Goal: Task Accomplishment & Management: Complete application form

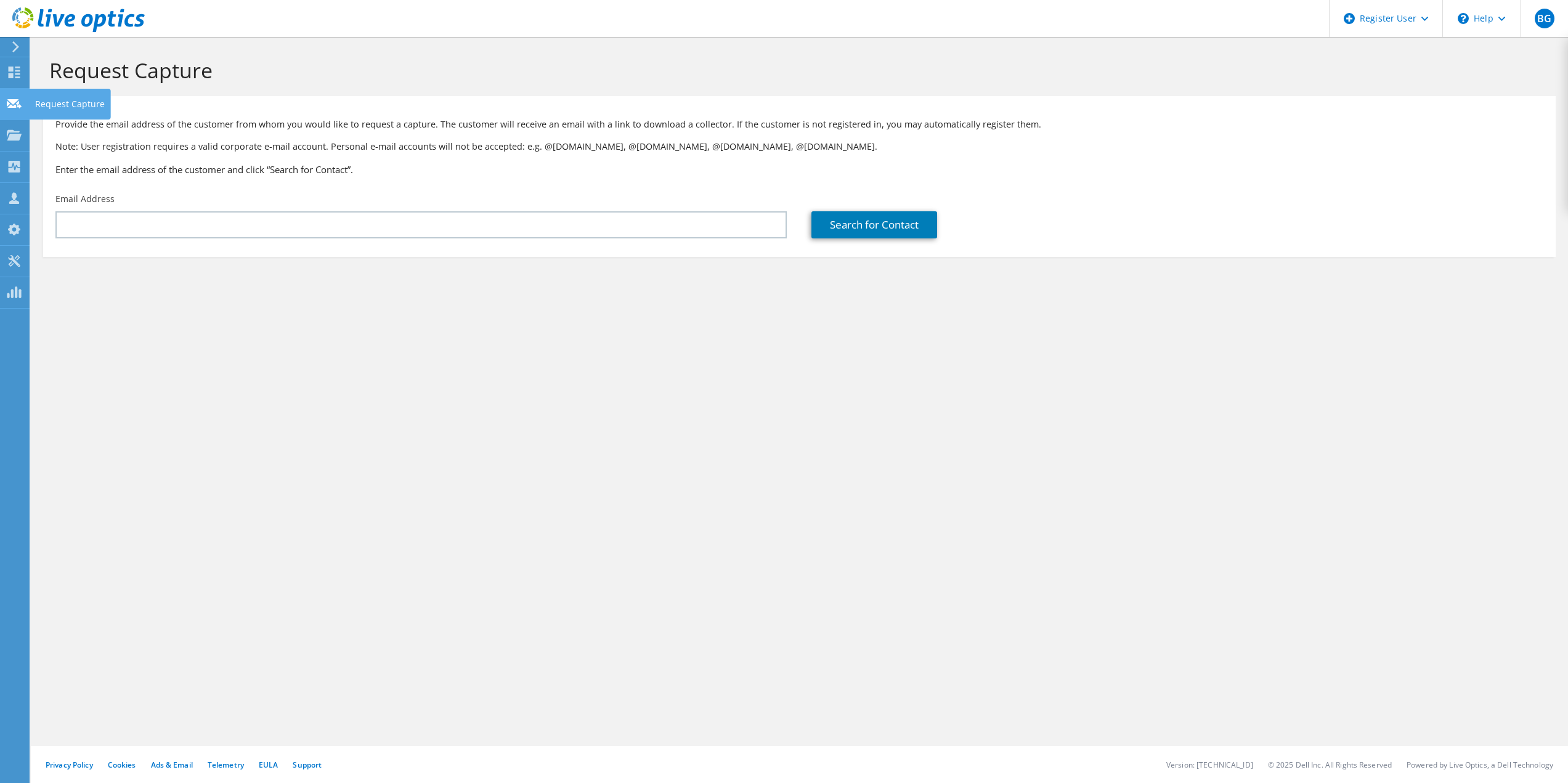
click at [64, 102] on div "Request Capture" at bounding box center [70, 104] width 82 height 31
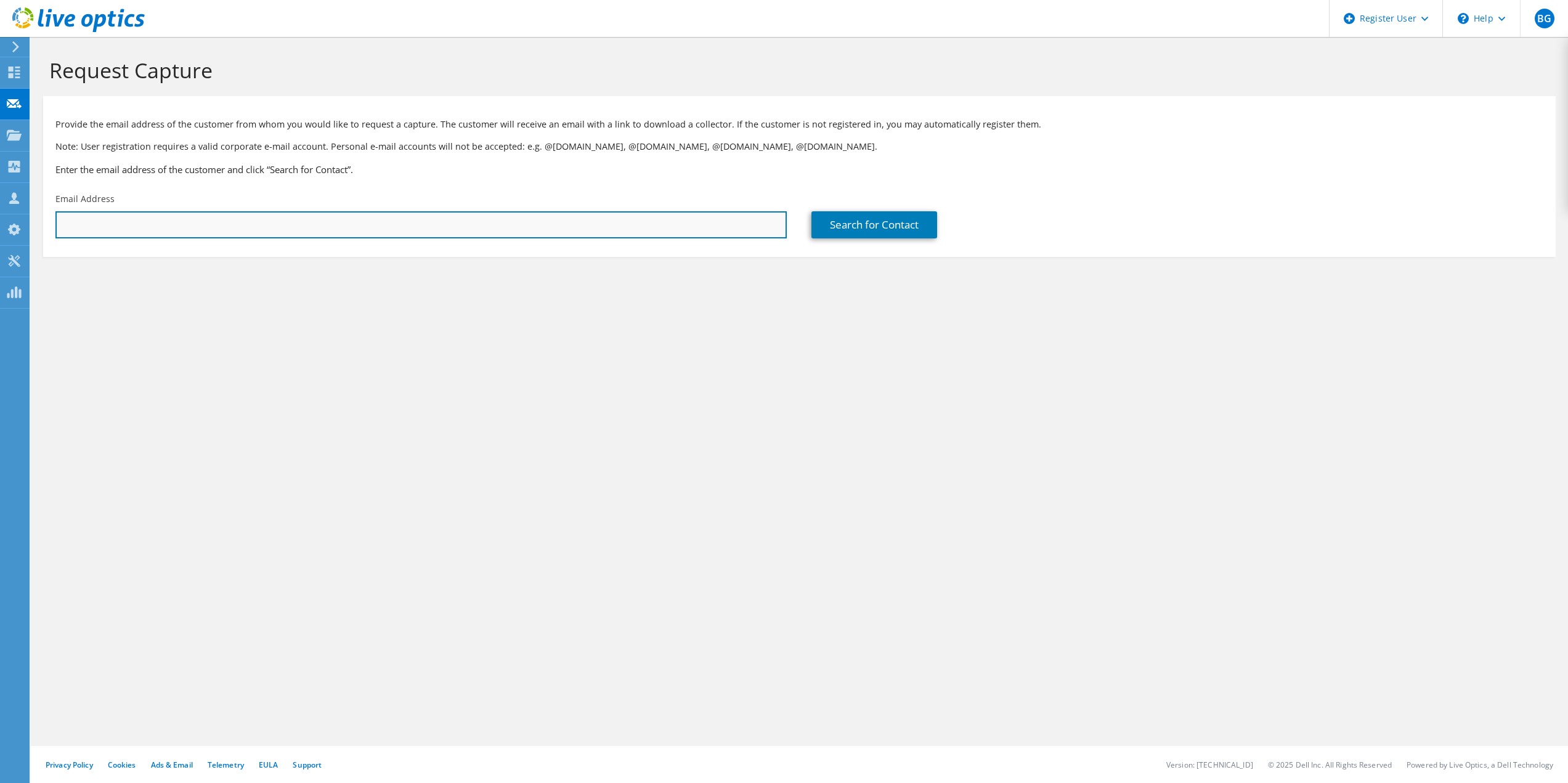
click at [135, 223] on input "text" at bounding box center [421, 224] width 731 height 27
paste input "jruhser@glide.org"
type input "jruhser@glide.org"
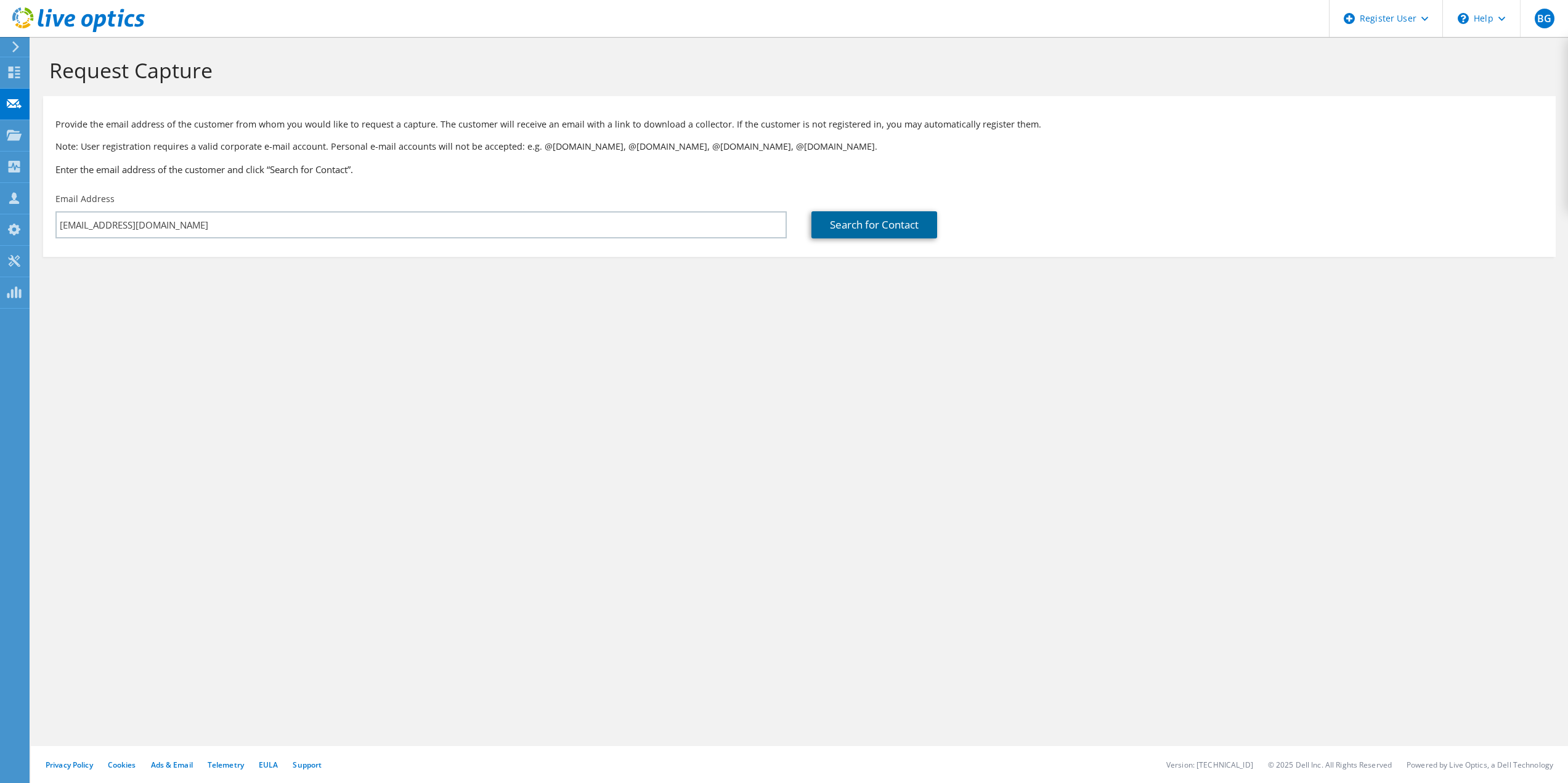
click at [840, 218] on link "Search for Contact" at bounding box center [875, 224] width 126 height 27
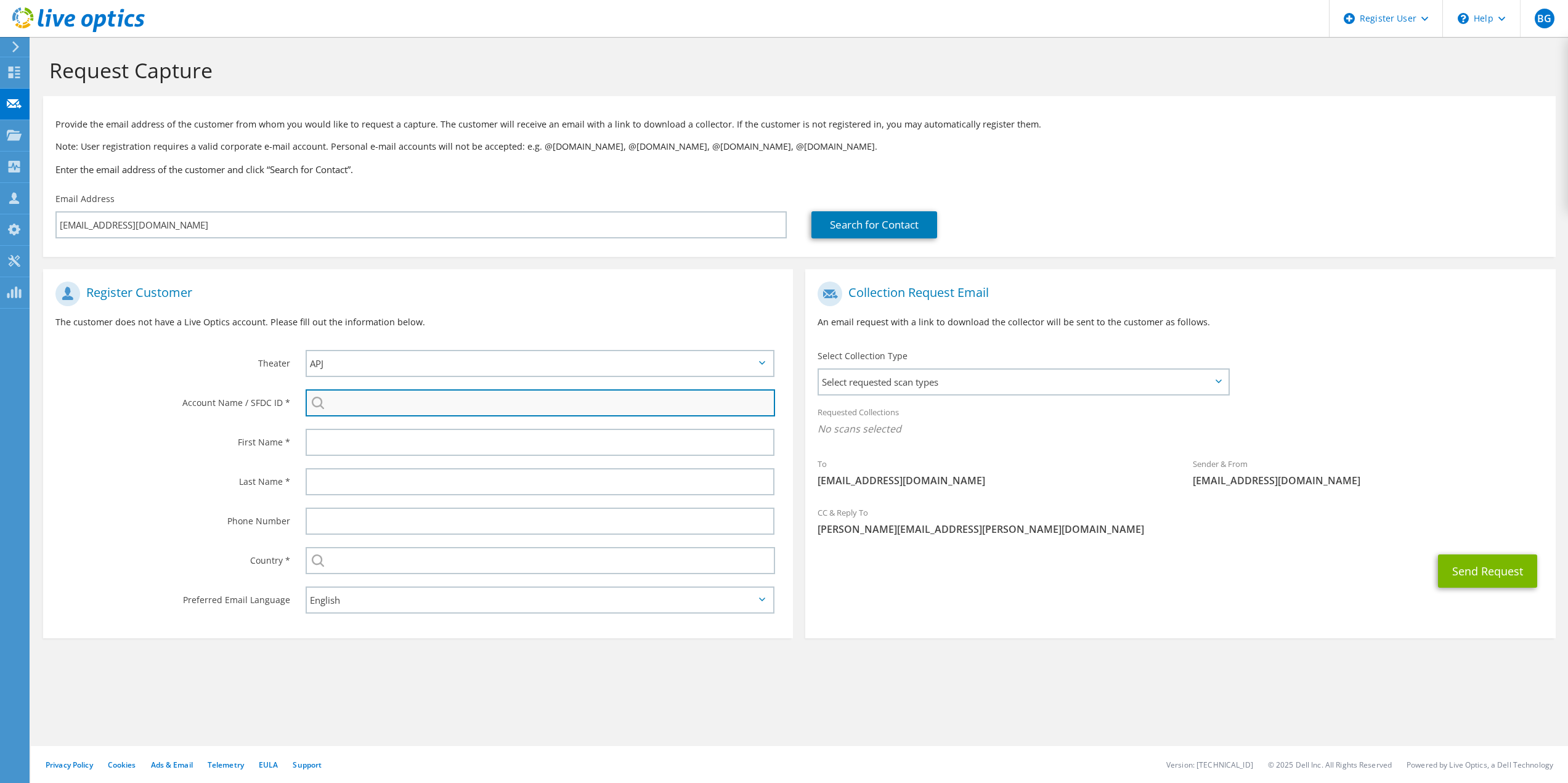
click at [386, 398] on input "search" at bounding box center [540, 402] width 470 height 27
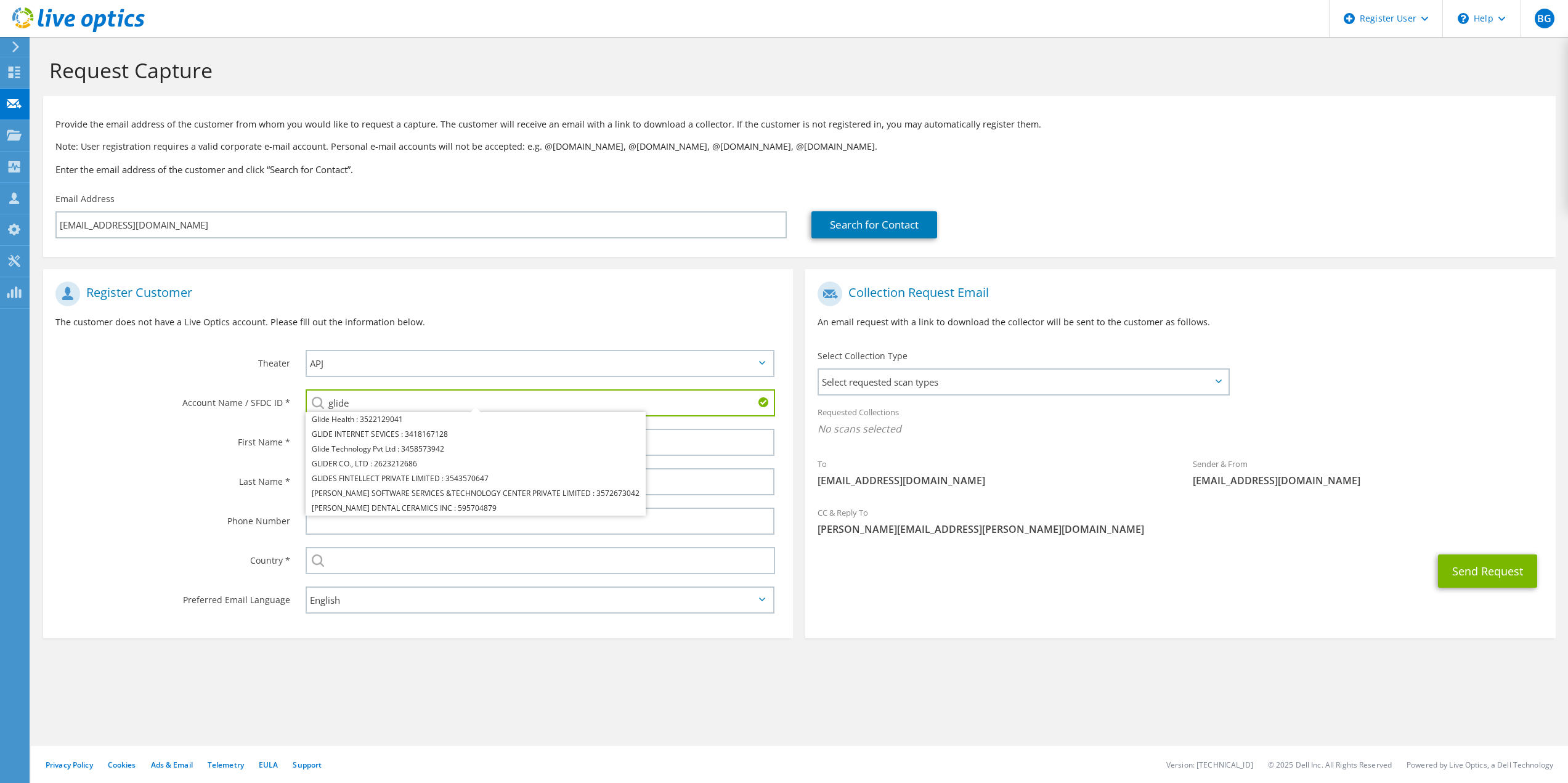
type input "glide"
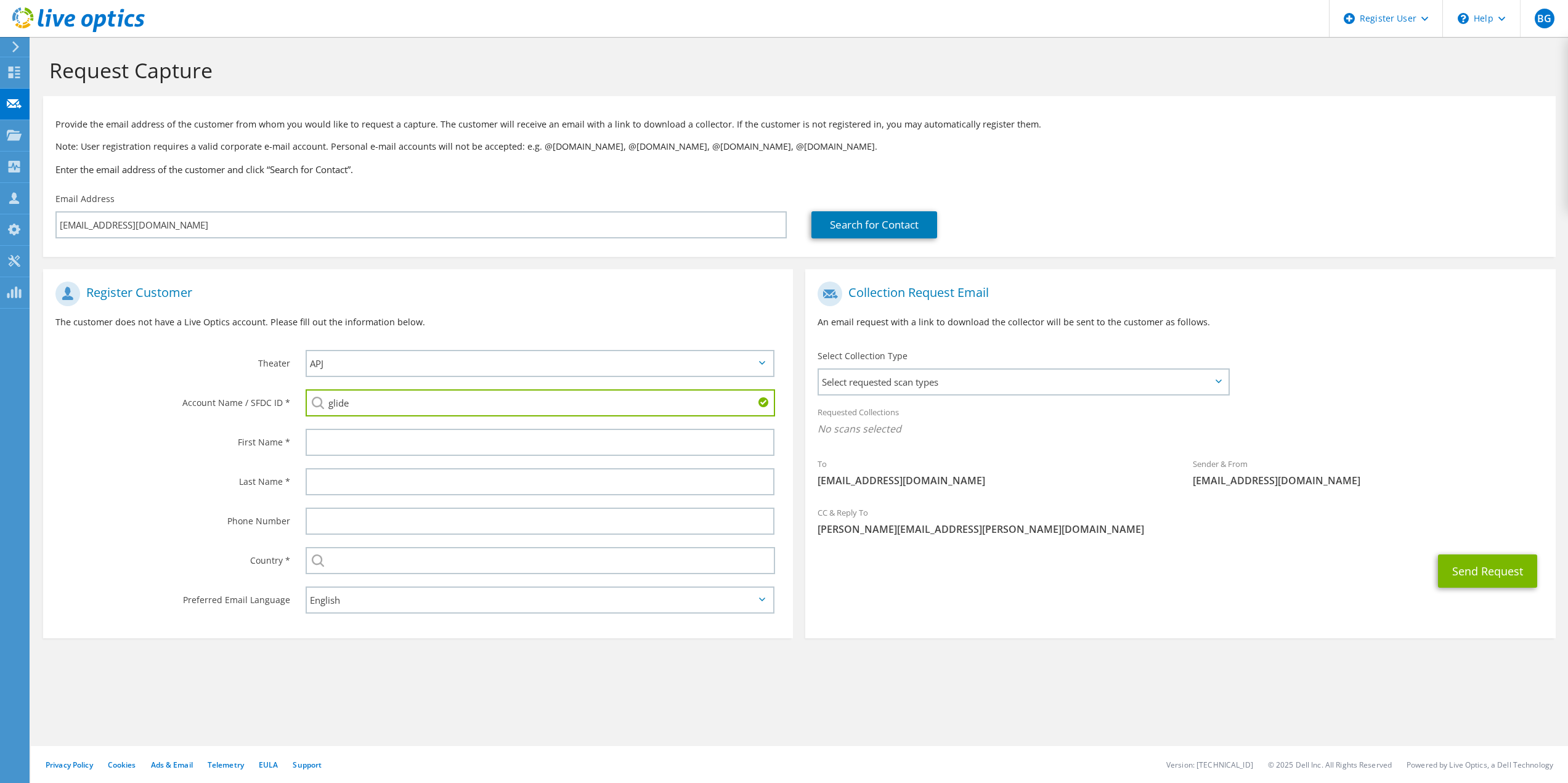
click at [1052, 154] on div "Provide the email address of the customer from whom you would like to request a…" at bounding box center [800, 144] width 1512 height 84
click at [395, 405] on input "glide" at bounding box center [540, 402] width 470 height 27
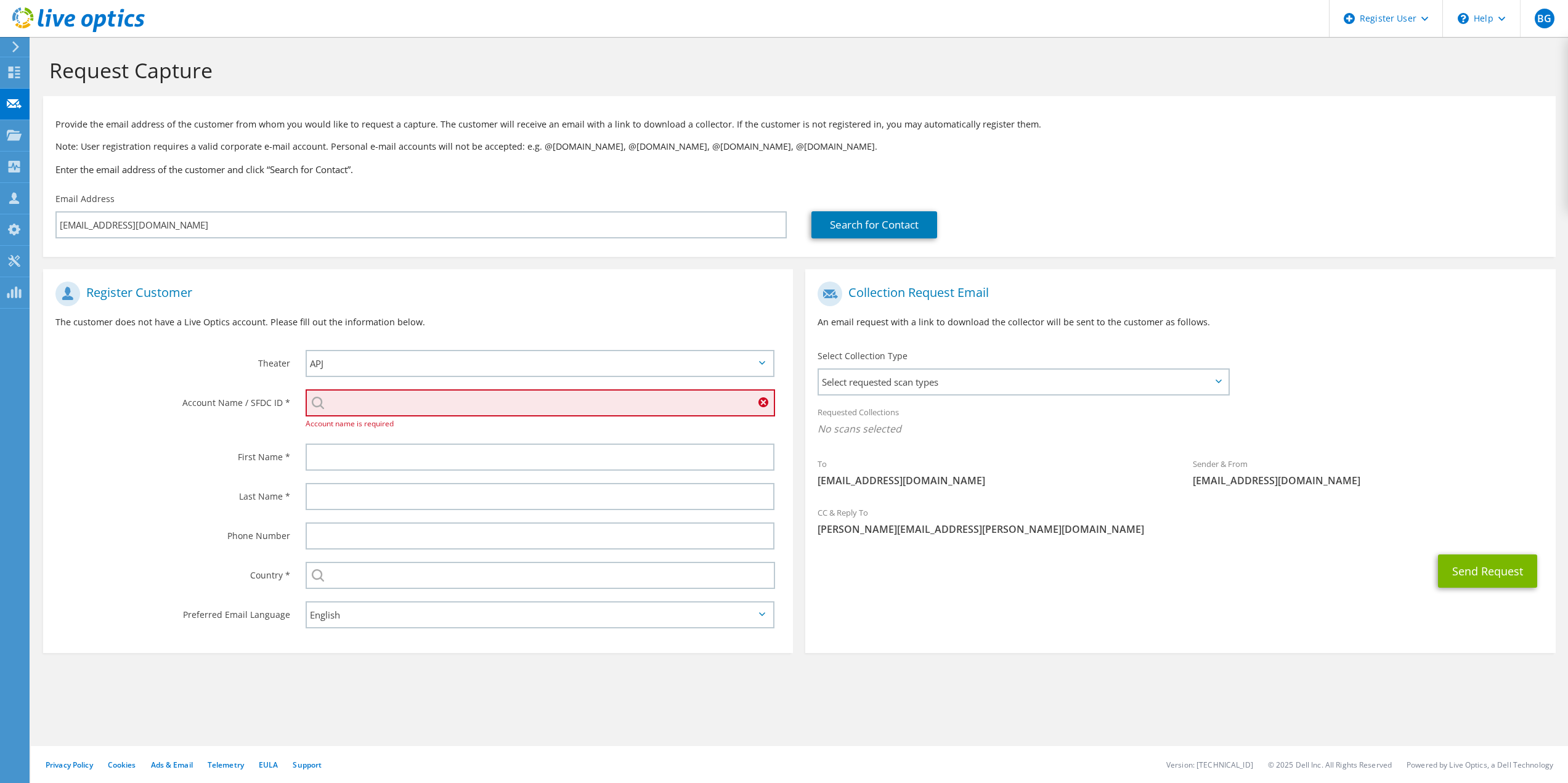
paste input "GLIDE FOUNDATION"
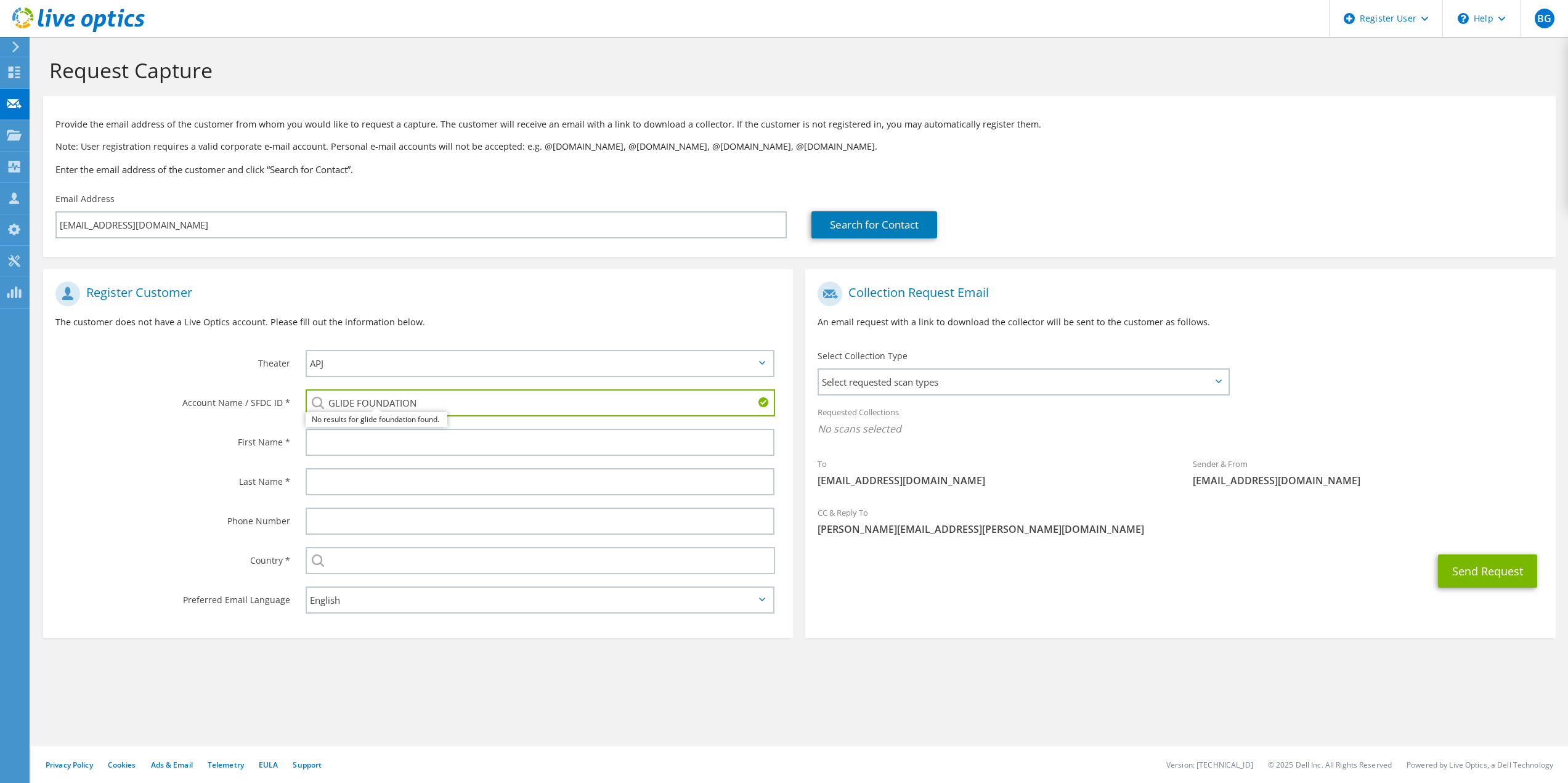
drag, startPoint x: 415, startPoint y: 410, endPoint x: 314, endPoint y: 398, distance: 101.7
click at [314, 398] on div "GLIDE FOUNDATION No results for glide foundation found." at bounding box center [540, 402] width 470 height 27
type input "glide found"
click at [385, 397] on input "glide found" at bounding box center [540, 402] width 470 height 27
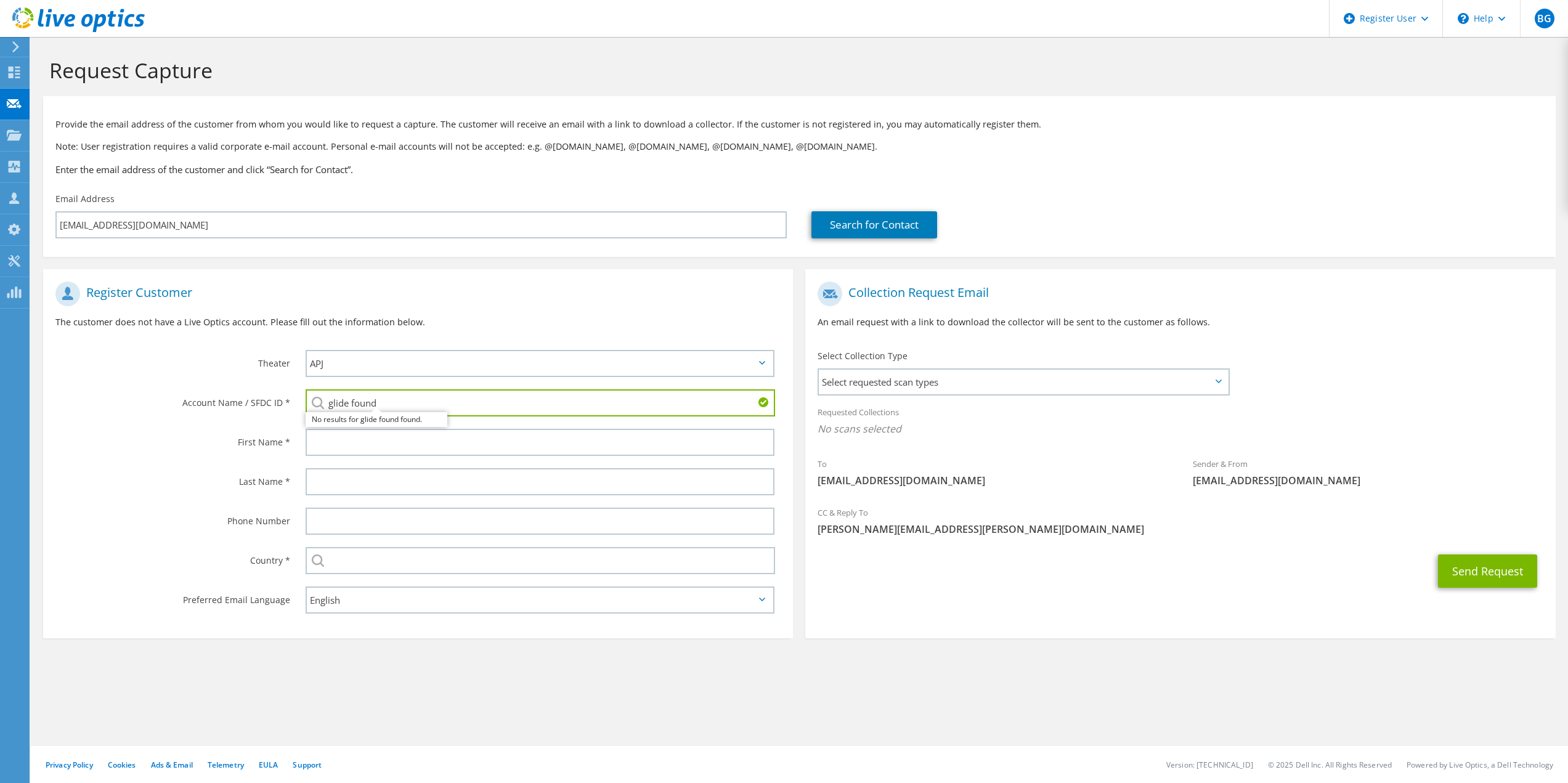
click at [385, 397] on input "glide found" at bounding box center [540, 402] width 470 height 27
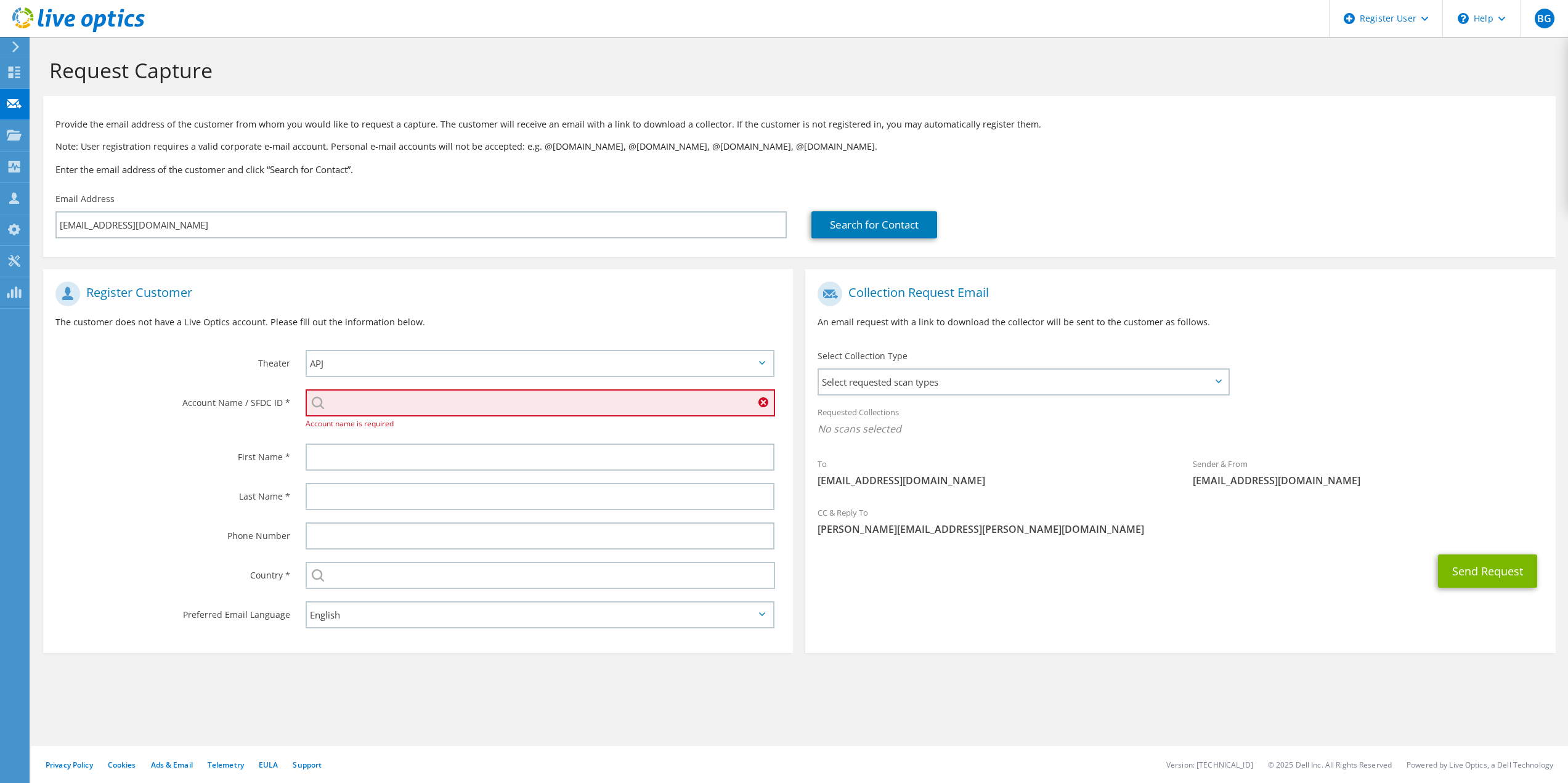
paste input "595722805"
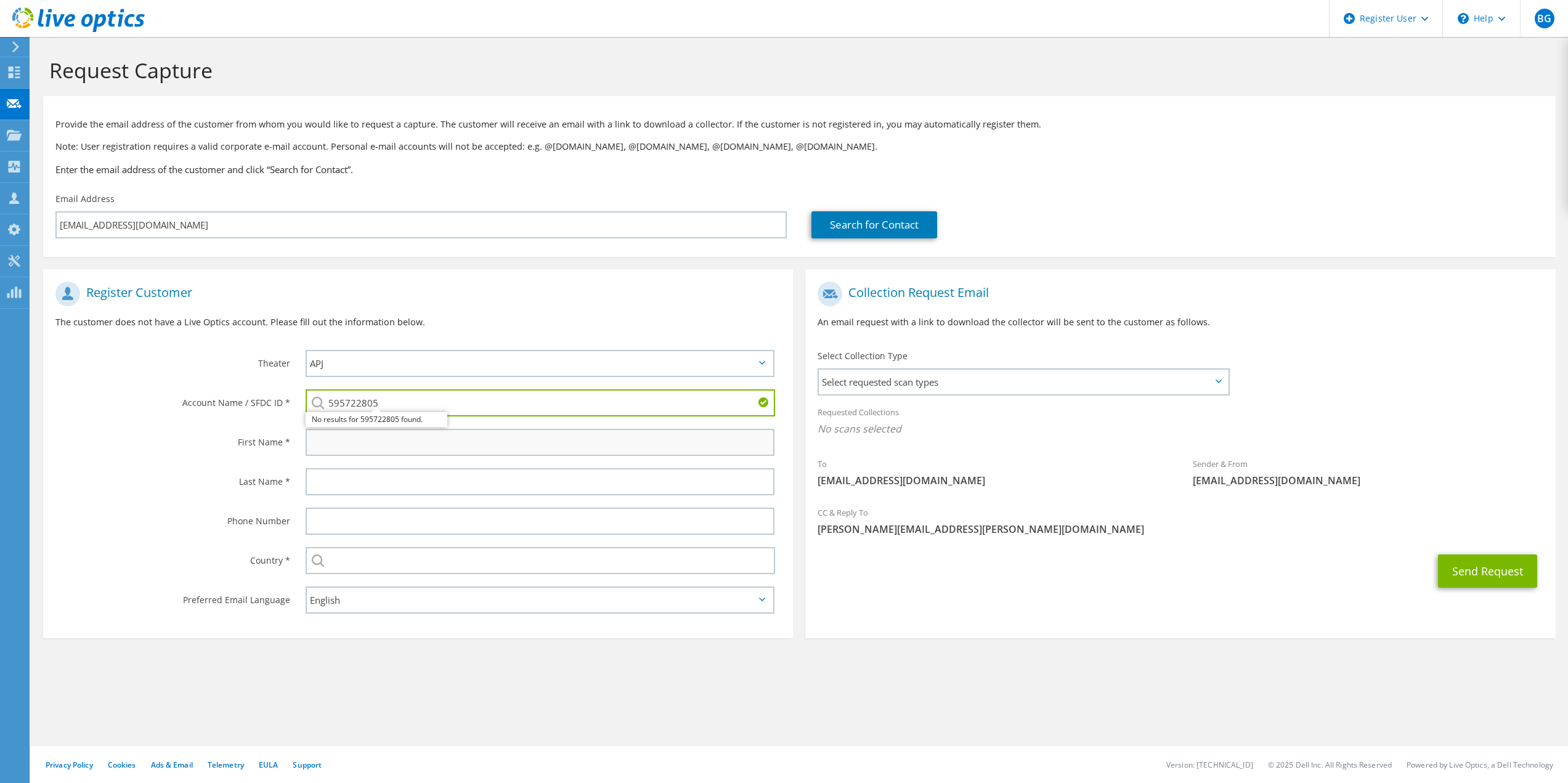
type input "595722805"
click at [429, 440] on input "text" at bounding box center [540, 442] width 470 height 27
click at [614, 396] on input "595722805" at bounding box center [540, 402] width 470 height 27
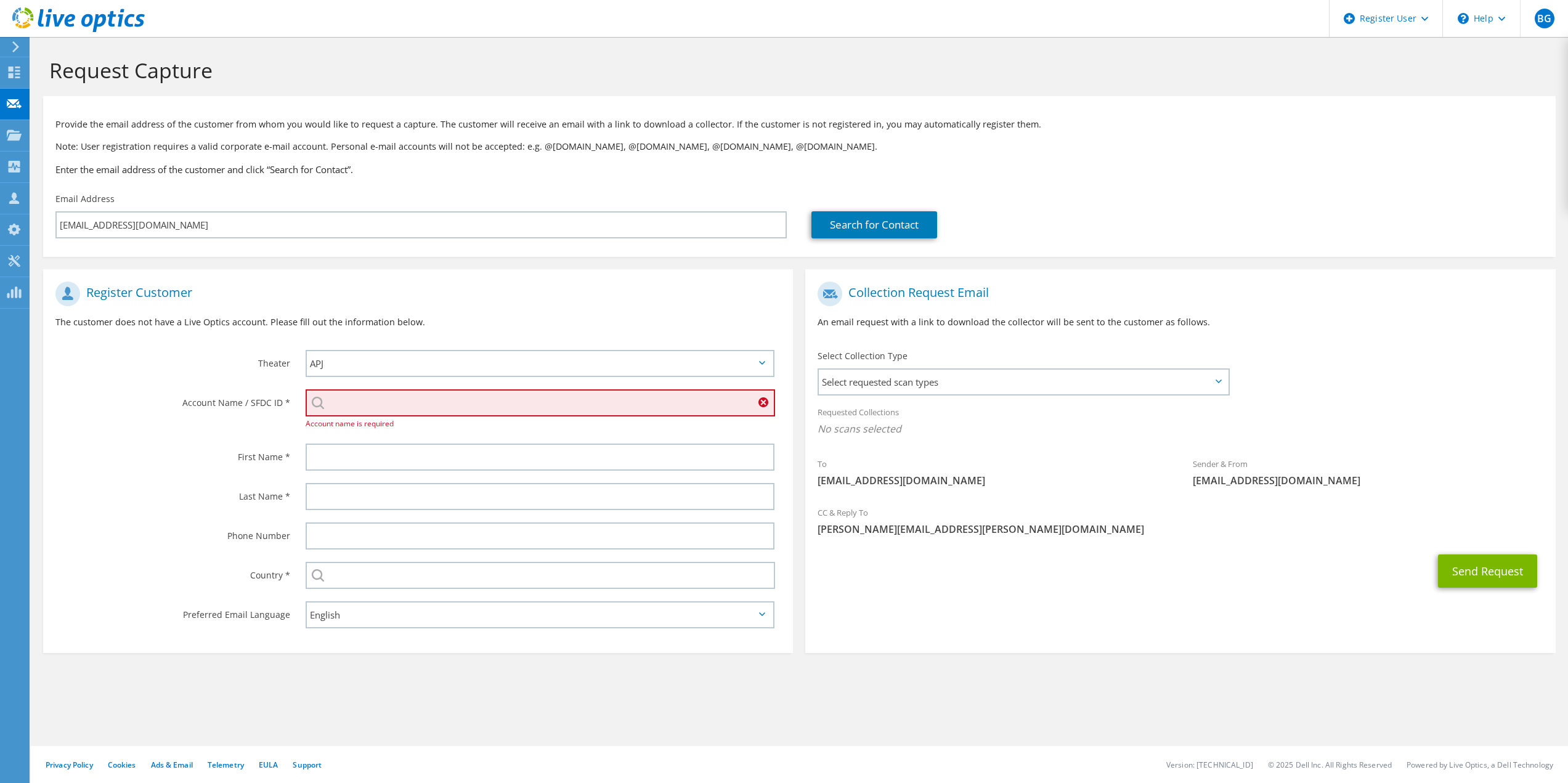
click at [361, 405] on input "search" at bounding box center [540, 402] width 470 height 27
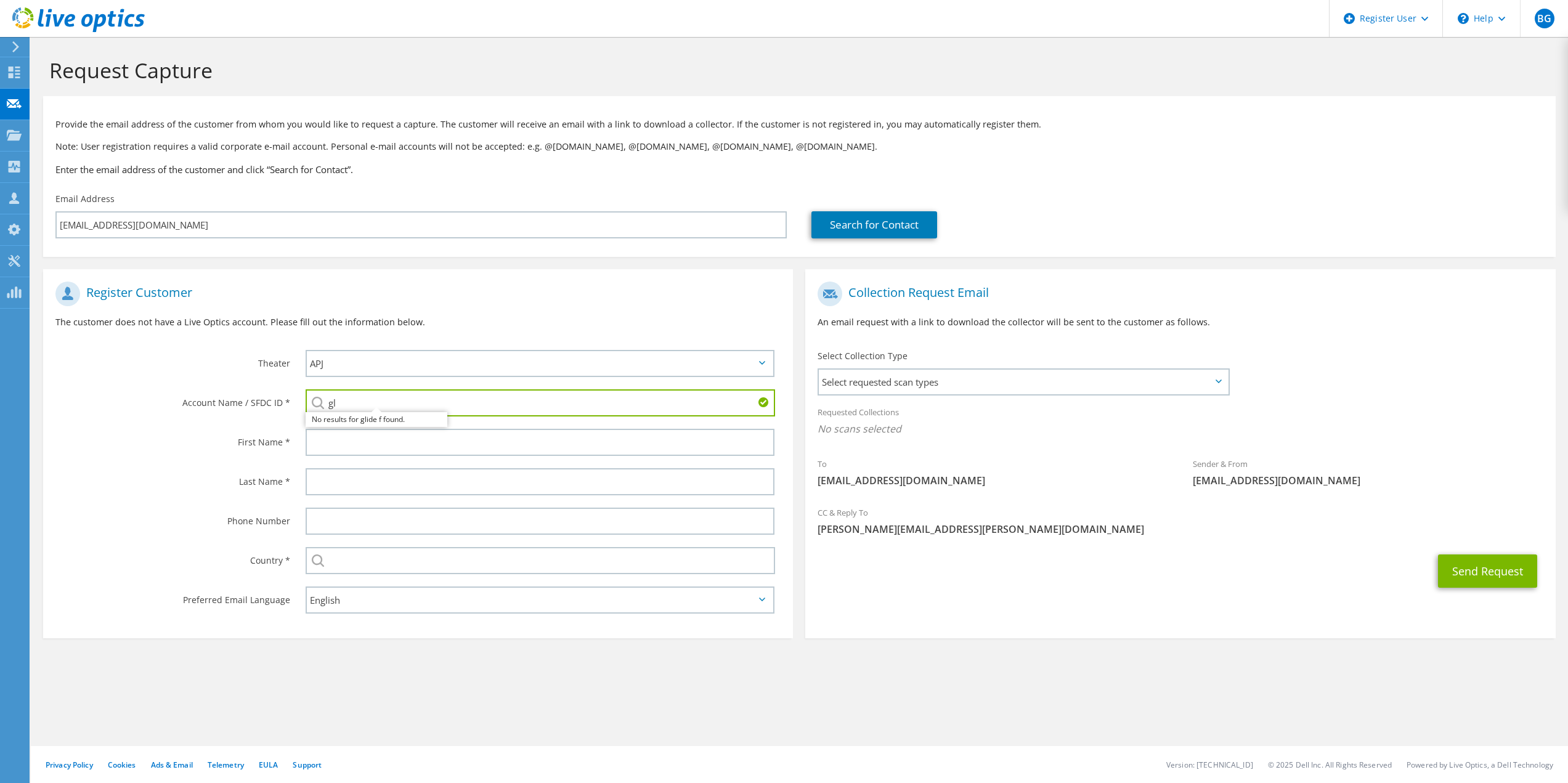
type input "g"
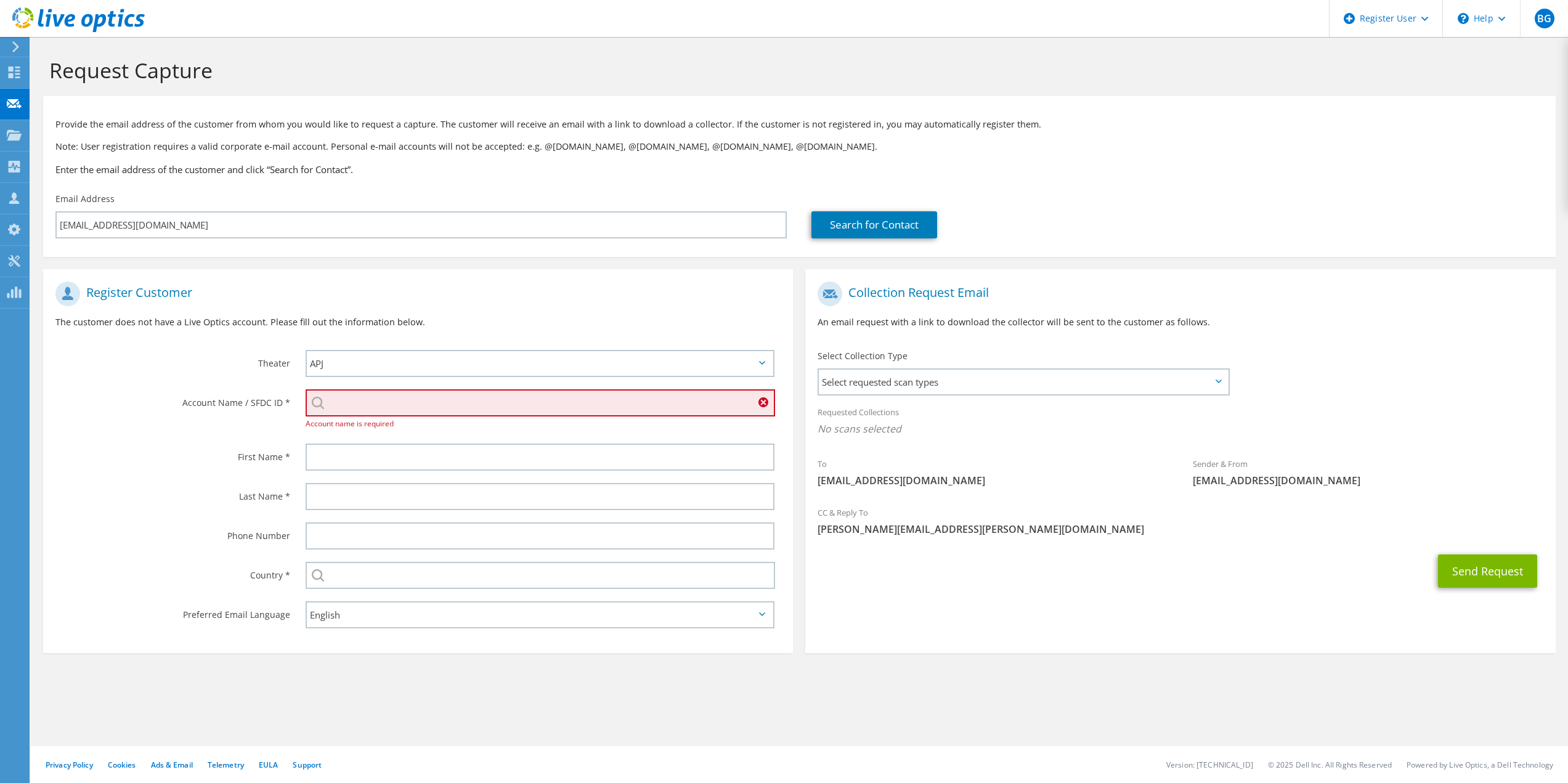
paste input "595722805"
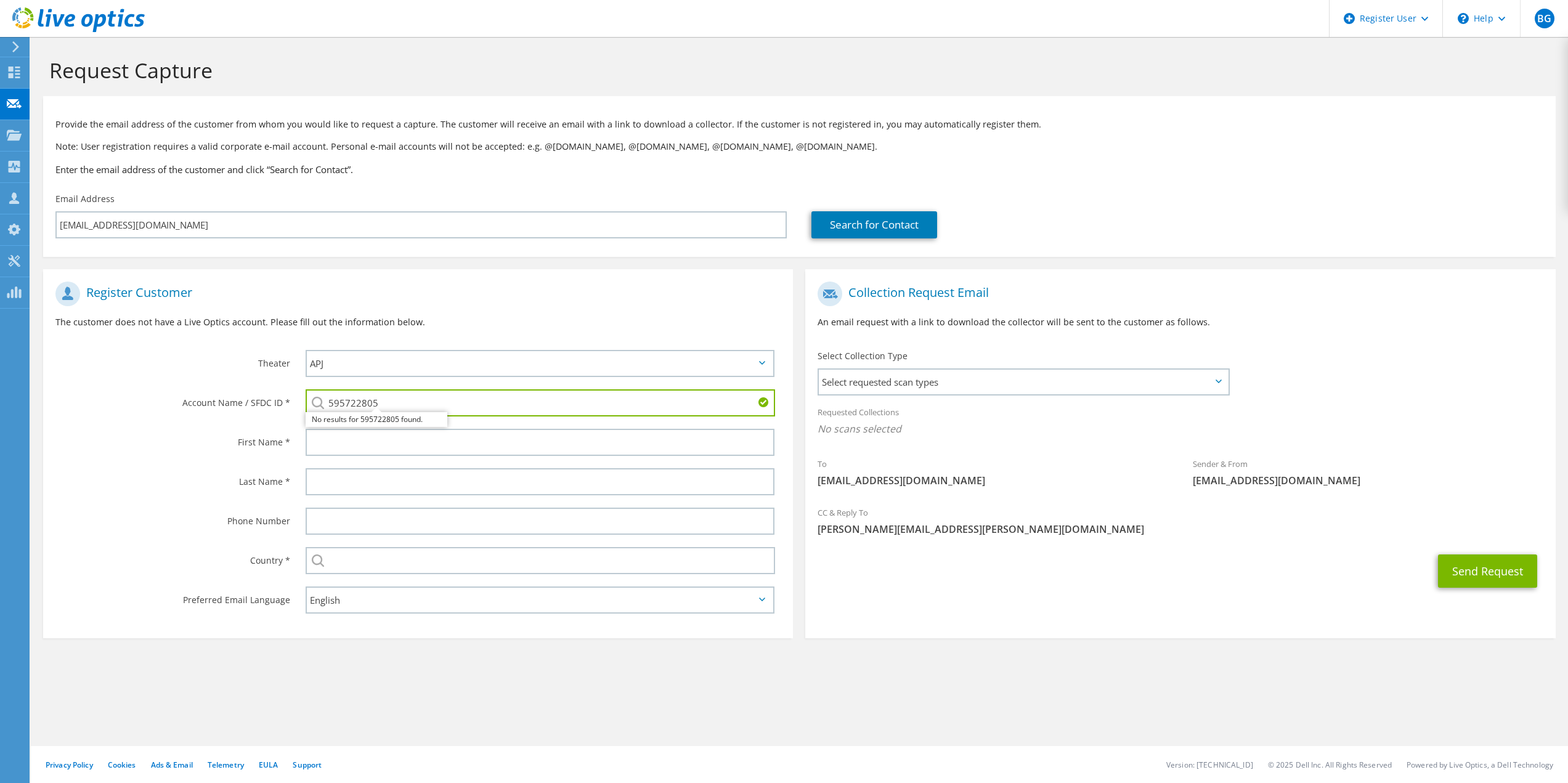
type input "595722805"
click at [376, 422] on div "No results for 595722805 found." at bounding box center [376, 420] width 142 height 15
click at [213, 427] on div "First Name *" at bounding box center [169, 441] width 250 height 38
click at [565, 410] on input "595722805" at bounding box center [540, 402] width 470 height 27
click at [518, 441] on input "text" at bounding box center [540, 442] width 470 height 27
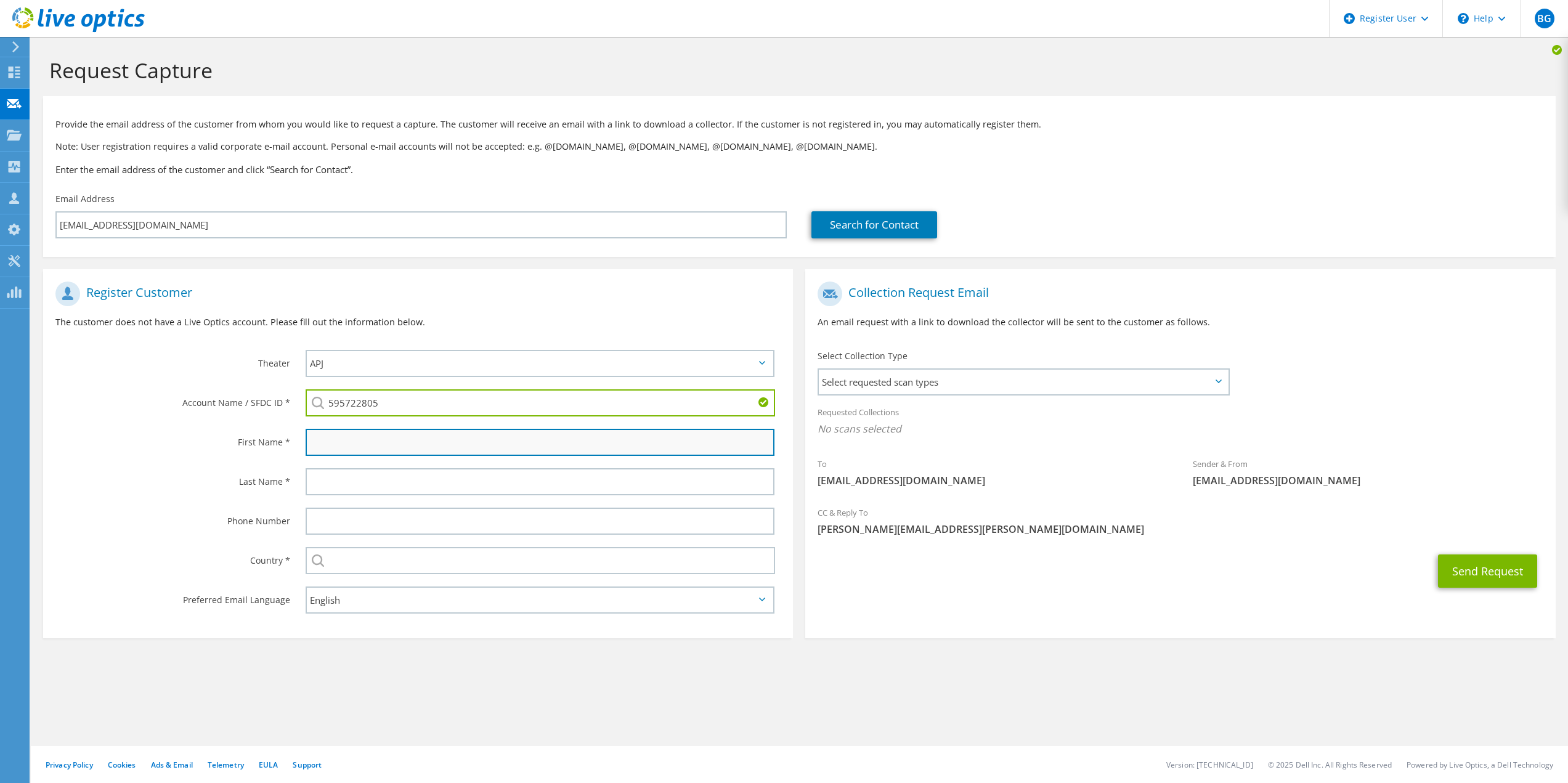
click at [365, 436] on input "text" at bounding box center [540, 442] width 470 height 27
click at [365, 436] on input "Jeffery" at bounding box center [540, 442] width 470 height 27
type input "[PERSON_NAME]"
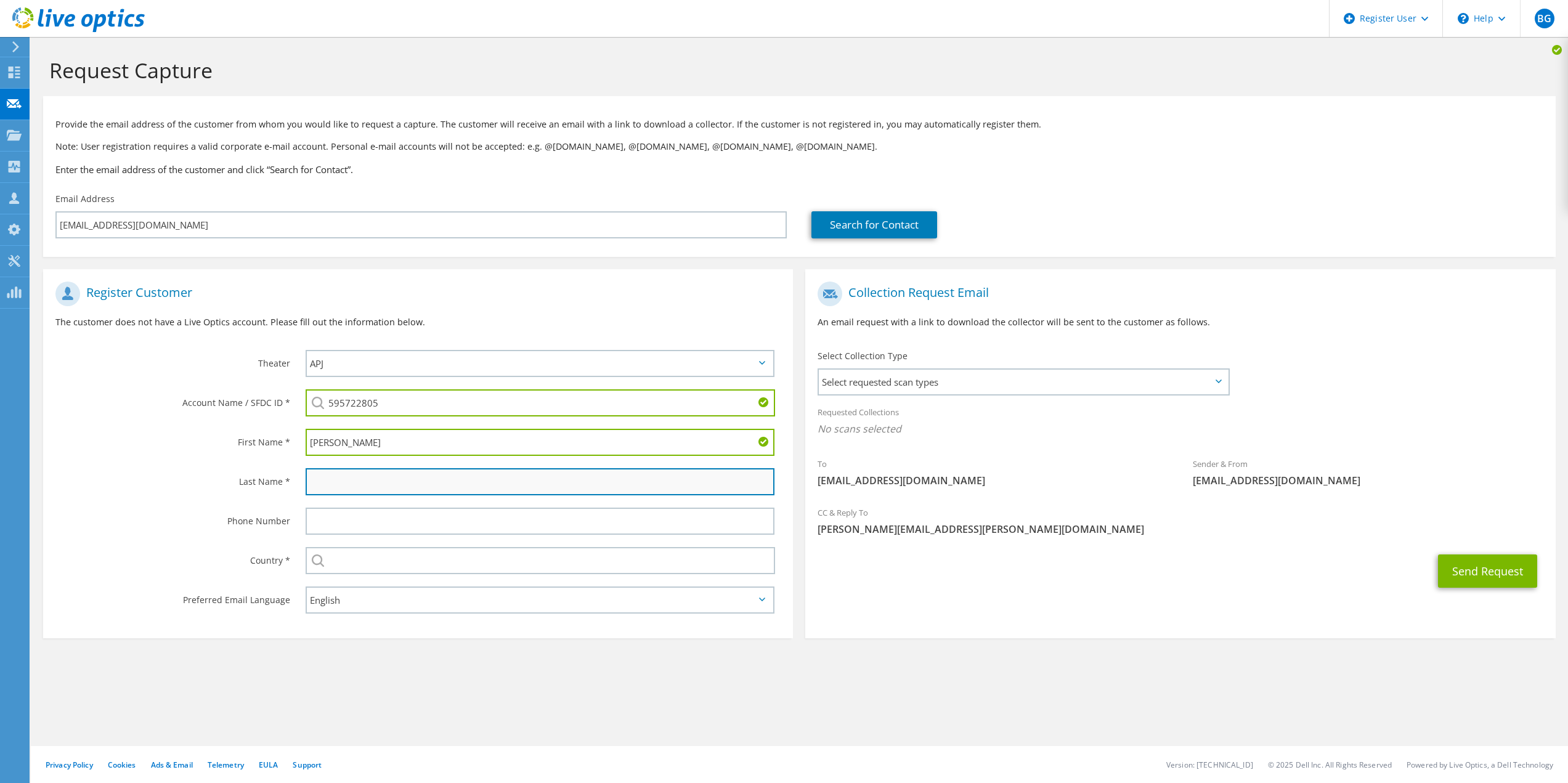
click at [363, 477] on input "text" at bounding box center [540, 481] width 470 height 27
click at [355, 472] on input "text" at bounding box center [540, 481] width 470 height 27
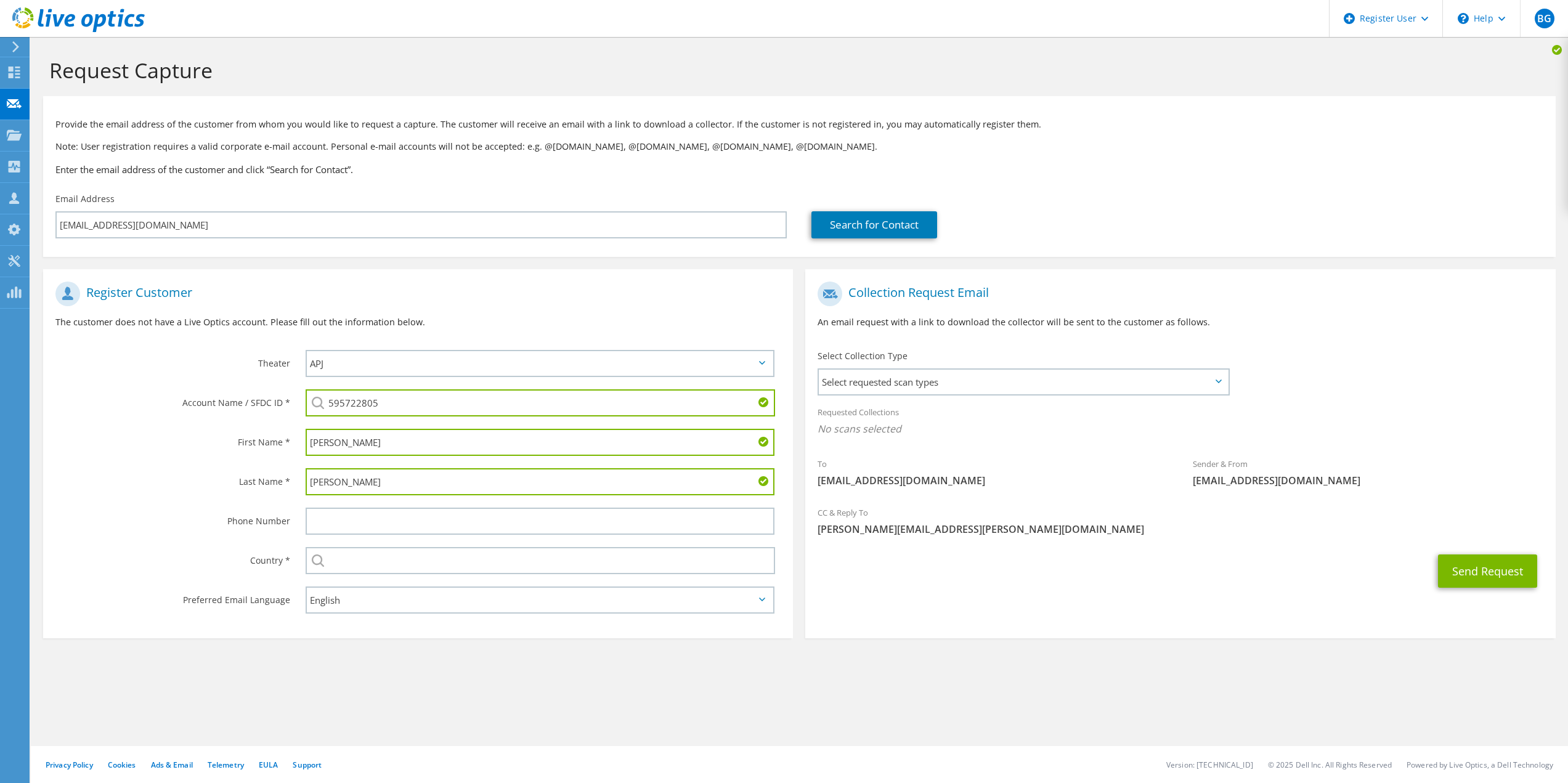
type input "[PERSON_NAME]"
click at [380, 400] on input "595722805" at bounding box center [540, 402] width 470 height 27
click at [416, 400] on input "595722805" at bounding box center [540, 402] width 470 height 27
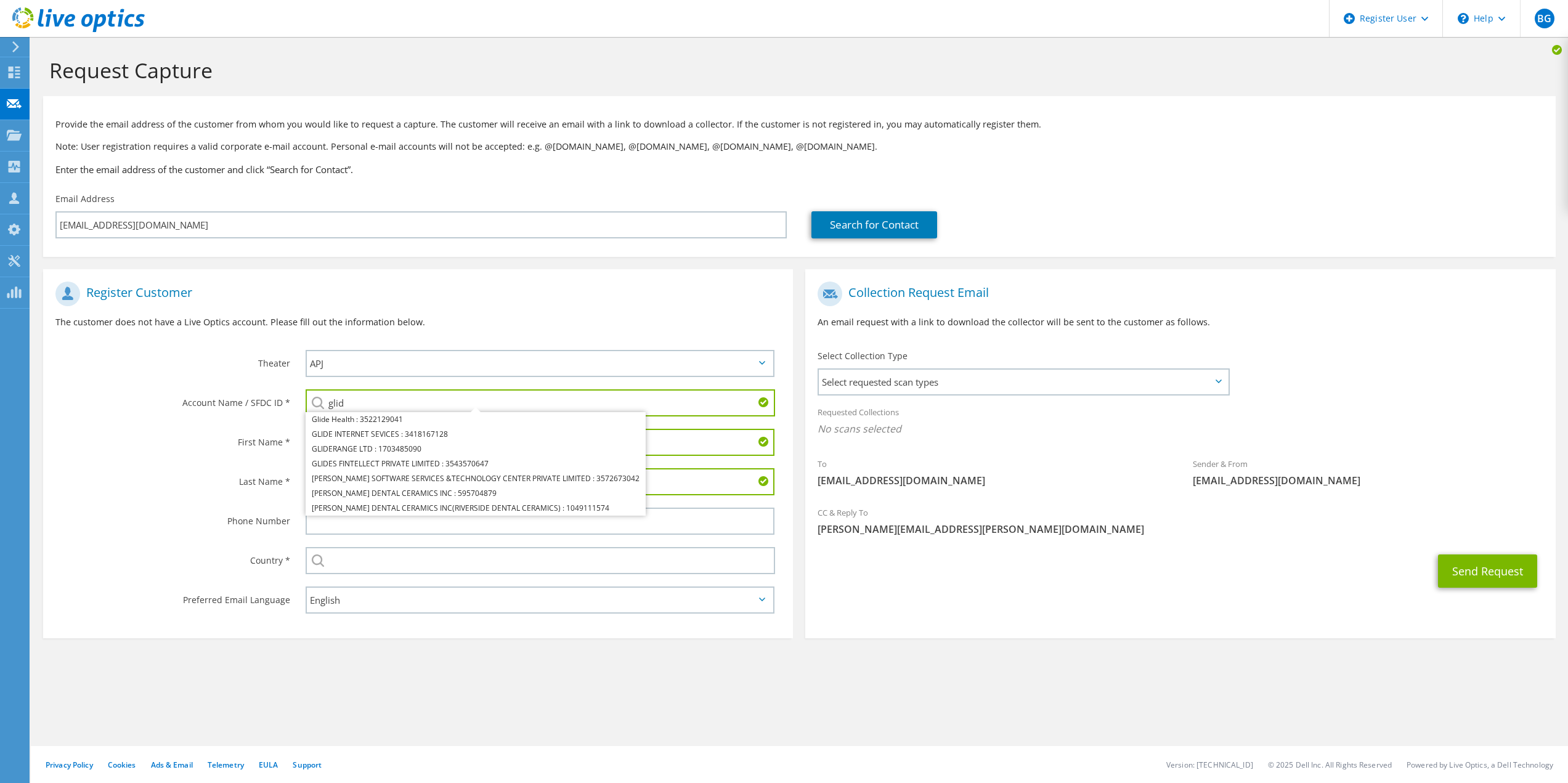
type input "glid"
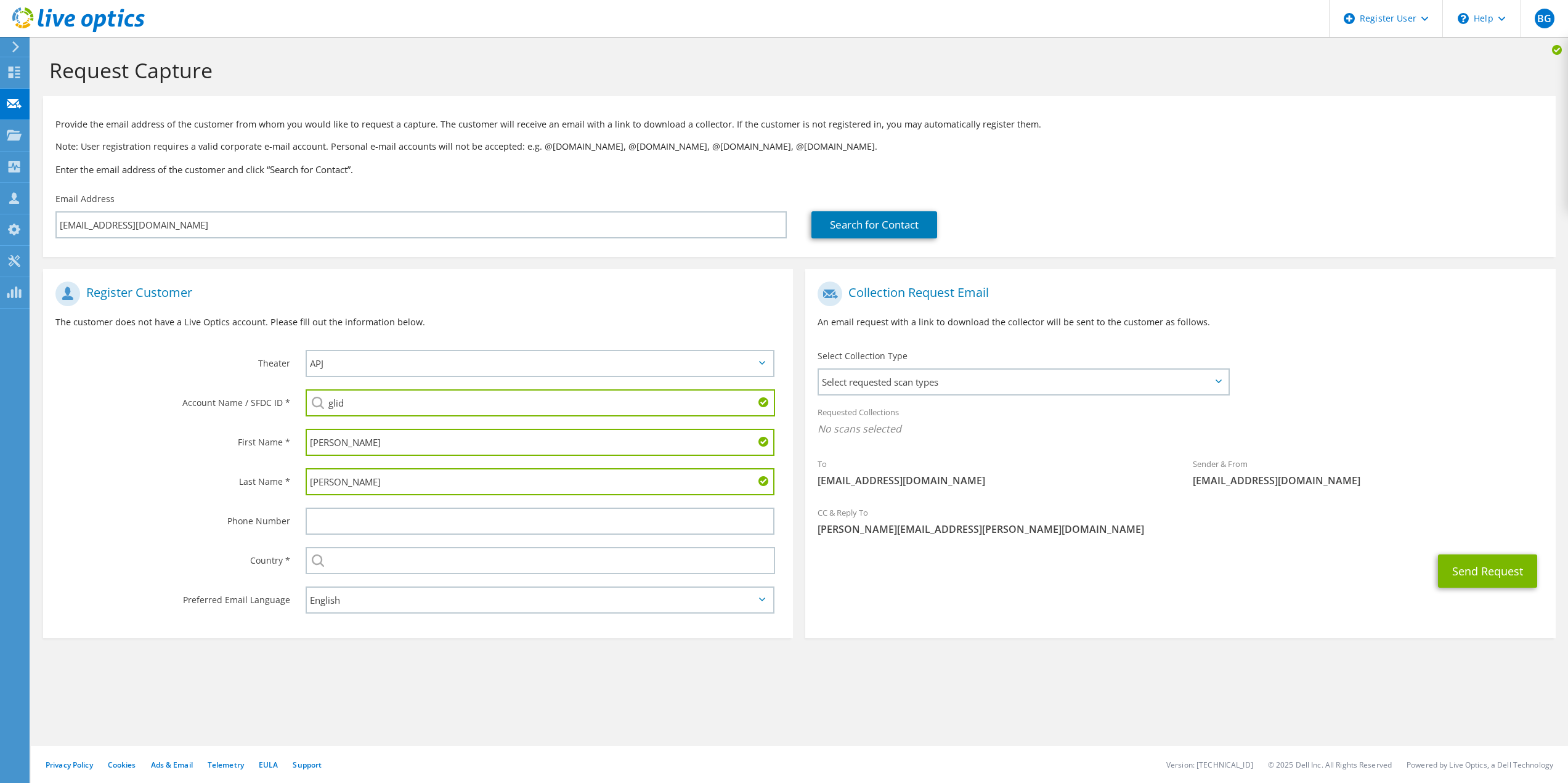
click at [361, 395] on input "glid" at bounding box center [540, 402] width 470 height 27
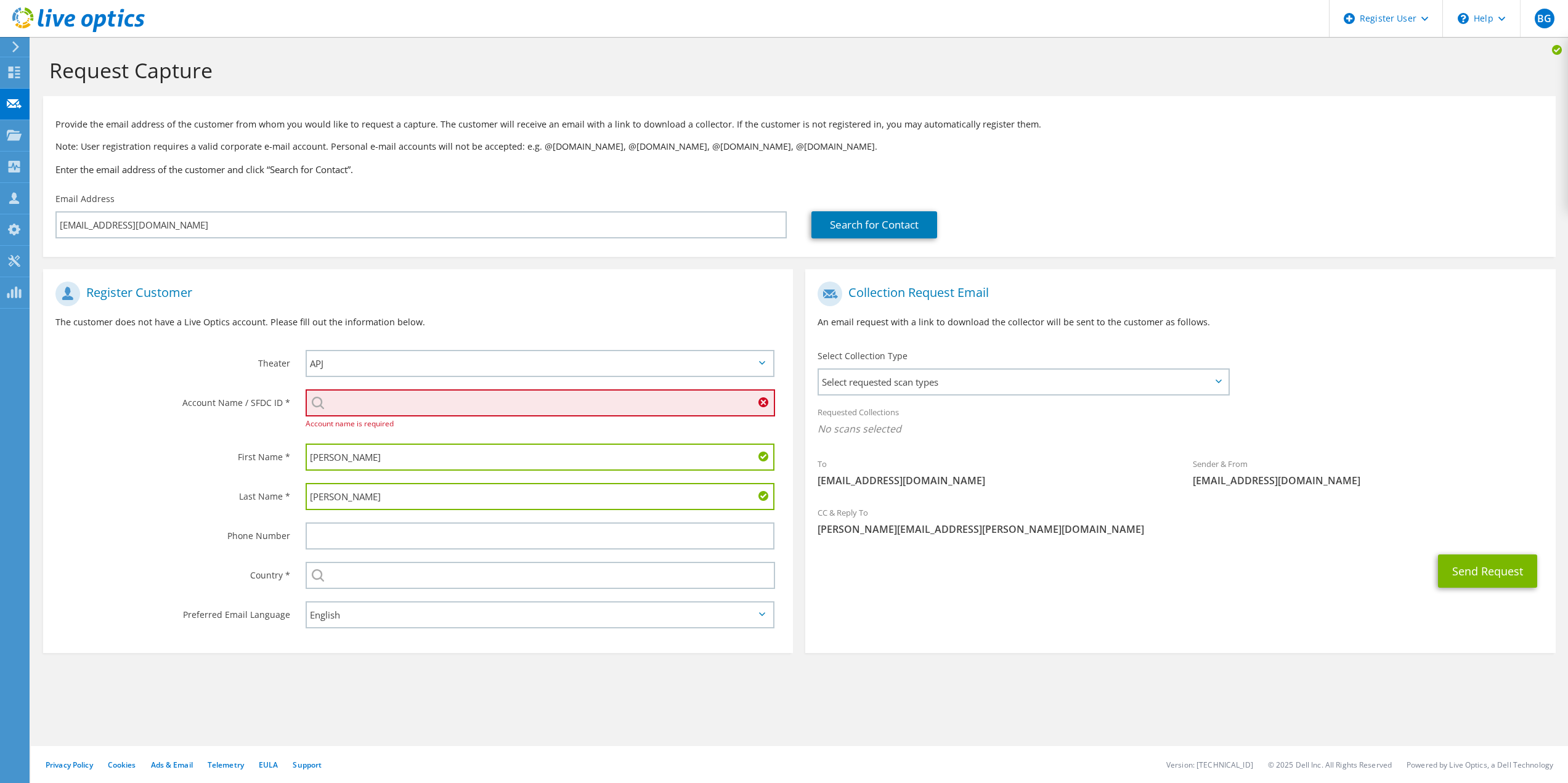
paste input "GLIDE FOUNDATION"
type input "GLIDE FOUNDATION"
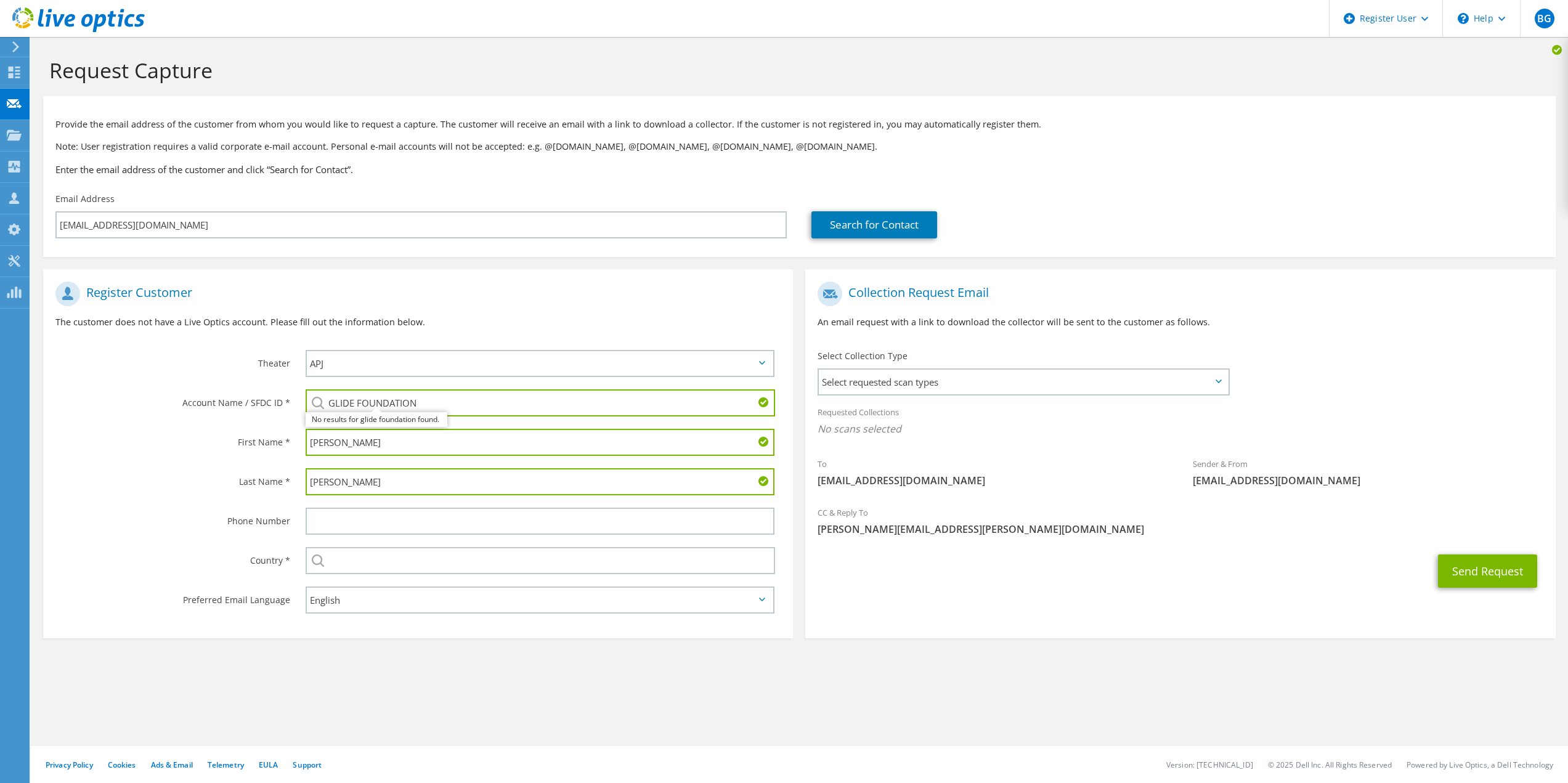
click at [393, 407] on input "GLIDE FOUNDATION" at bounding box center [540, 402] width 470 height 27
click at [386, 416] on div "GLIDE FOUNDATION No results for glide foundation found." at bounding box center [540, 402] width 470 height 27
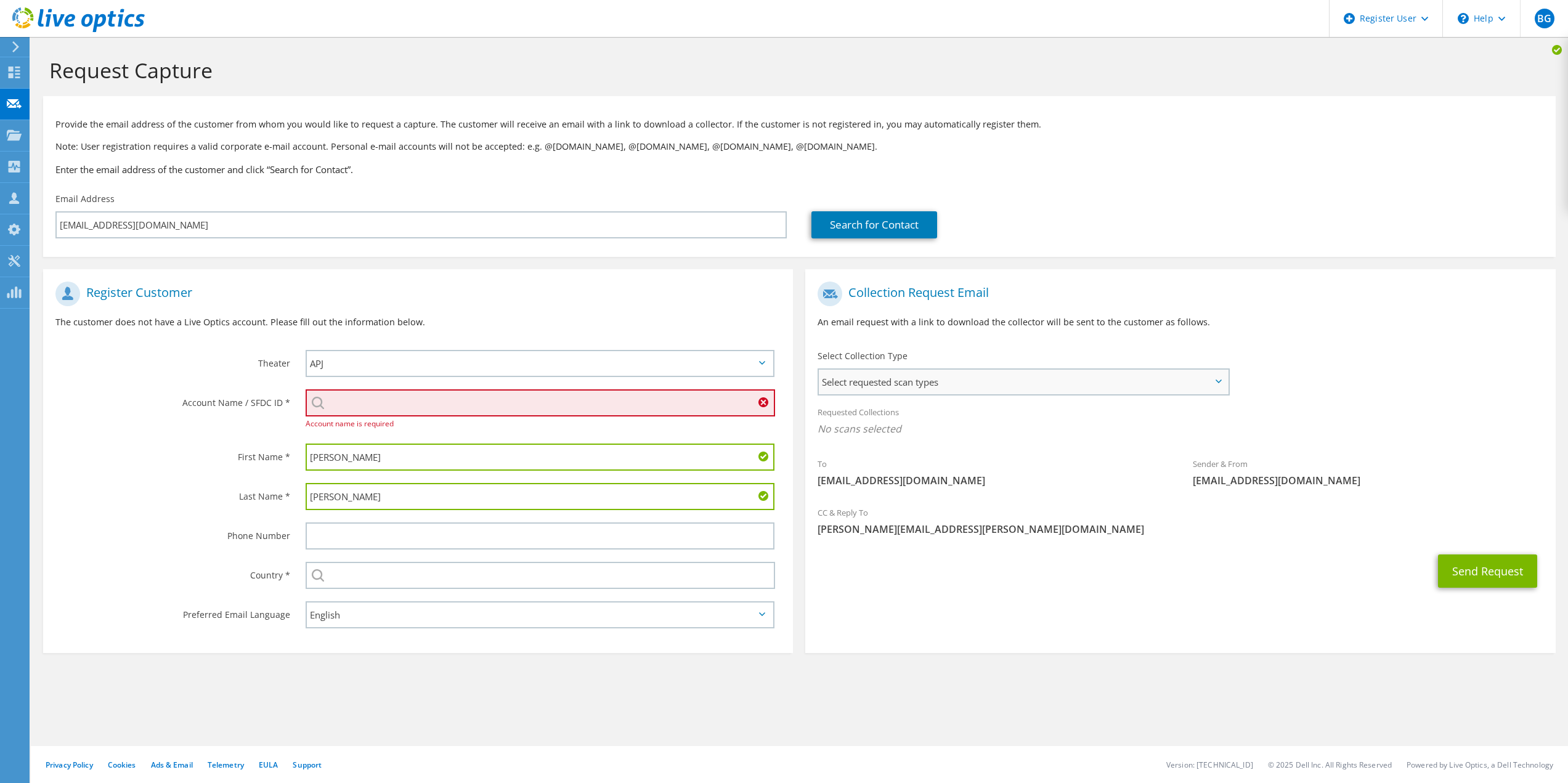
click at [922, 387] on span "Select requested scan types" at bounding box center [1023, 382] width 409 height 25
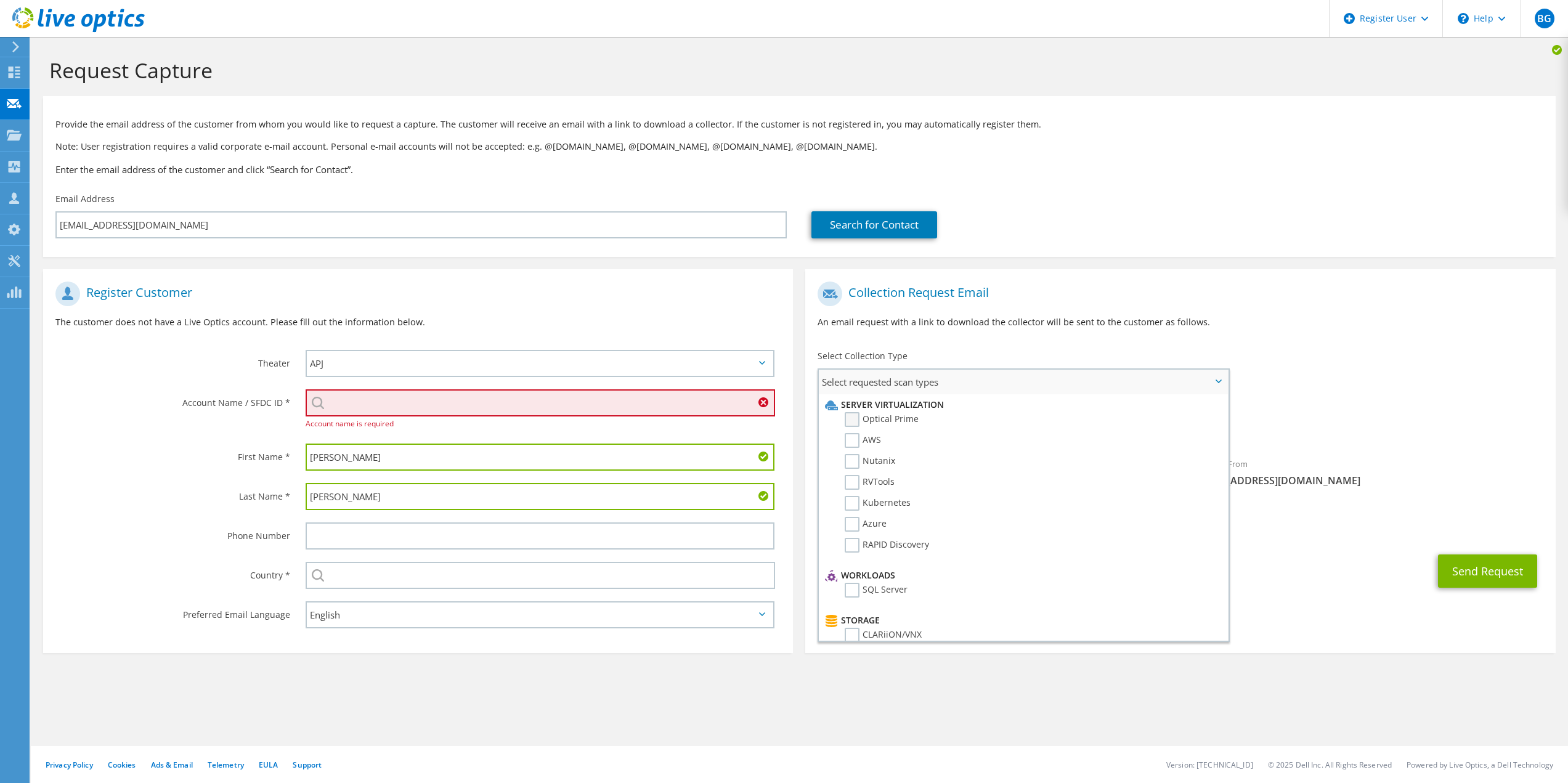
click at [851, 419] on label "Optical Prime" at bounding box center [882, 420] width 74 height 15
click at [0, 0] on input "Optical Prime" at bounding box center [0, 0] width 0 height 0
click at [1376, 428] on span "Optical Prime" at bounding box center [1180, 432] width 726 height 20
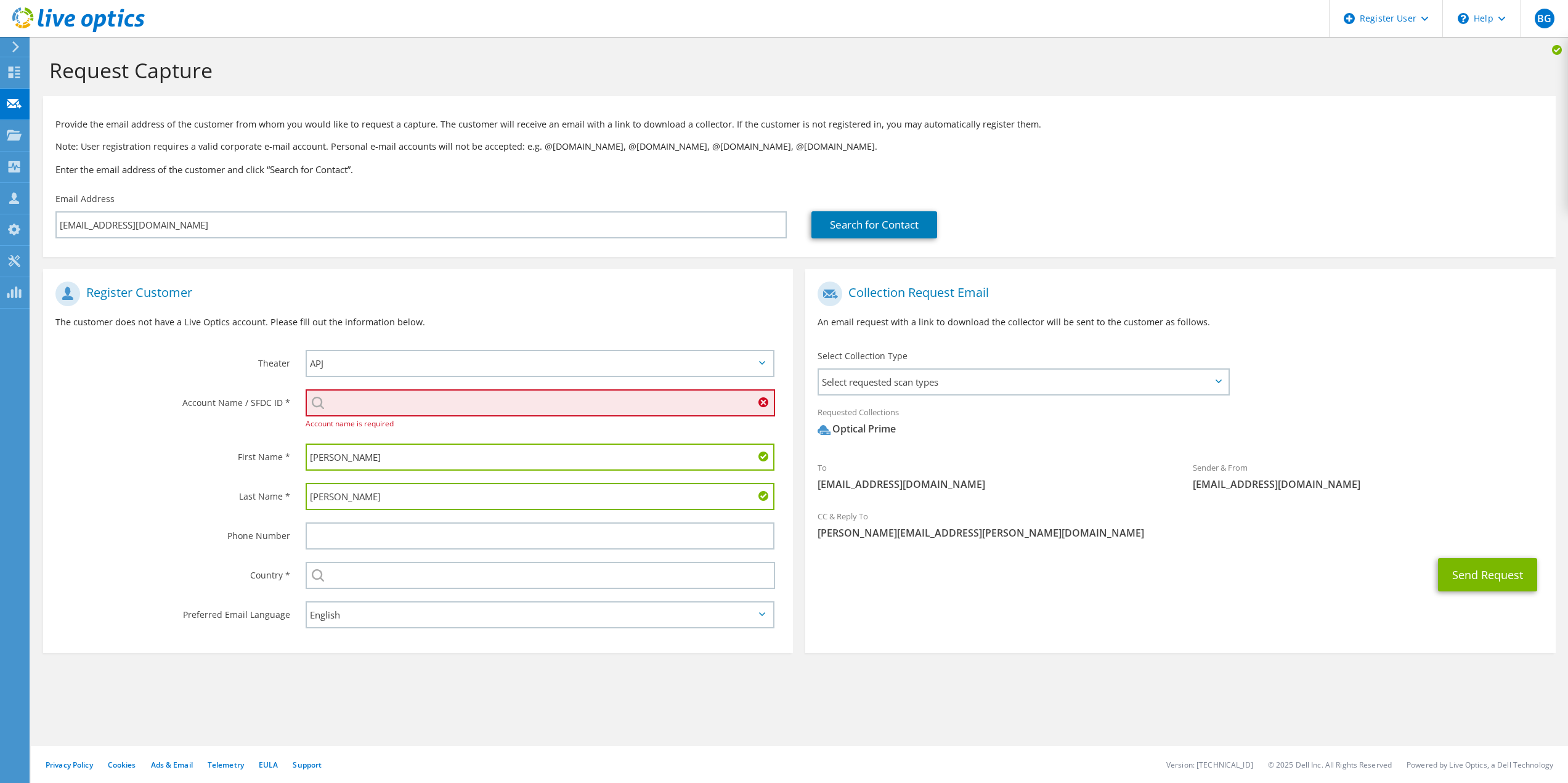
click at [551, 398] on input "search" at bounding box center [540, 402] width 470 height 27
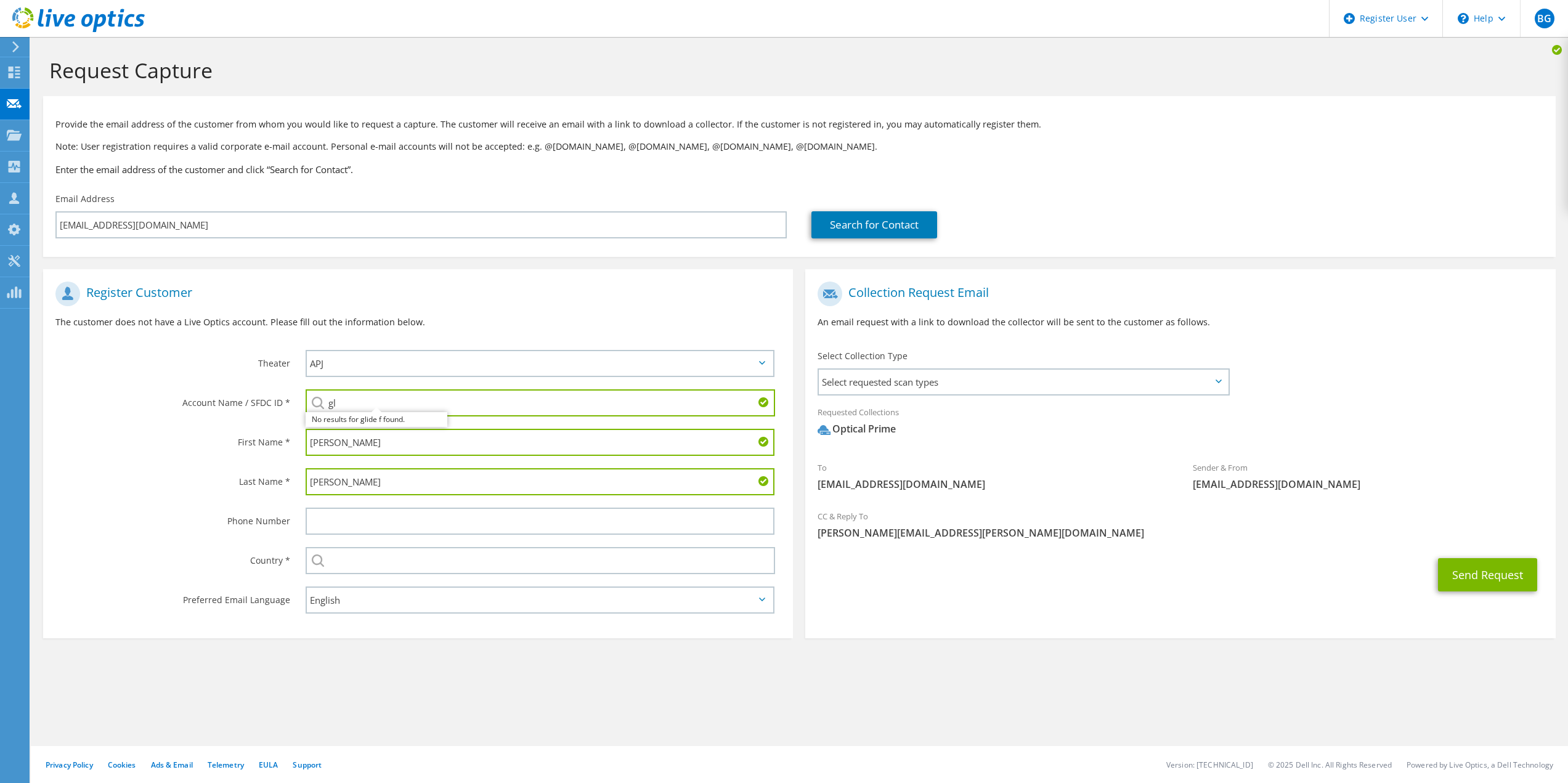
type input "g"
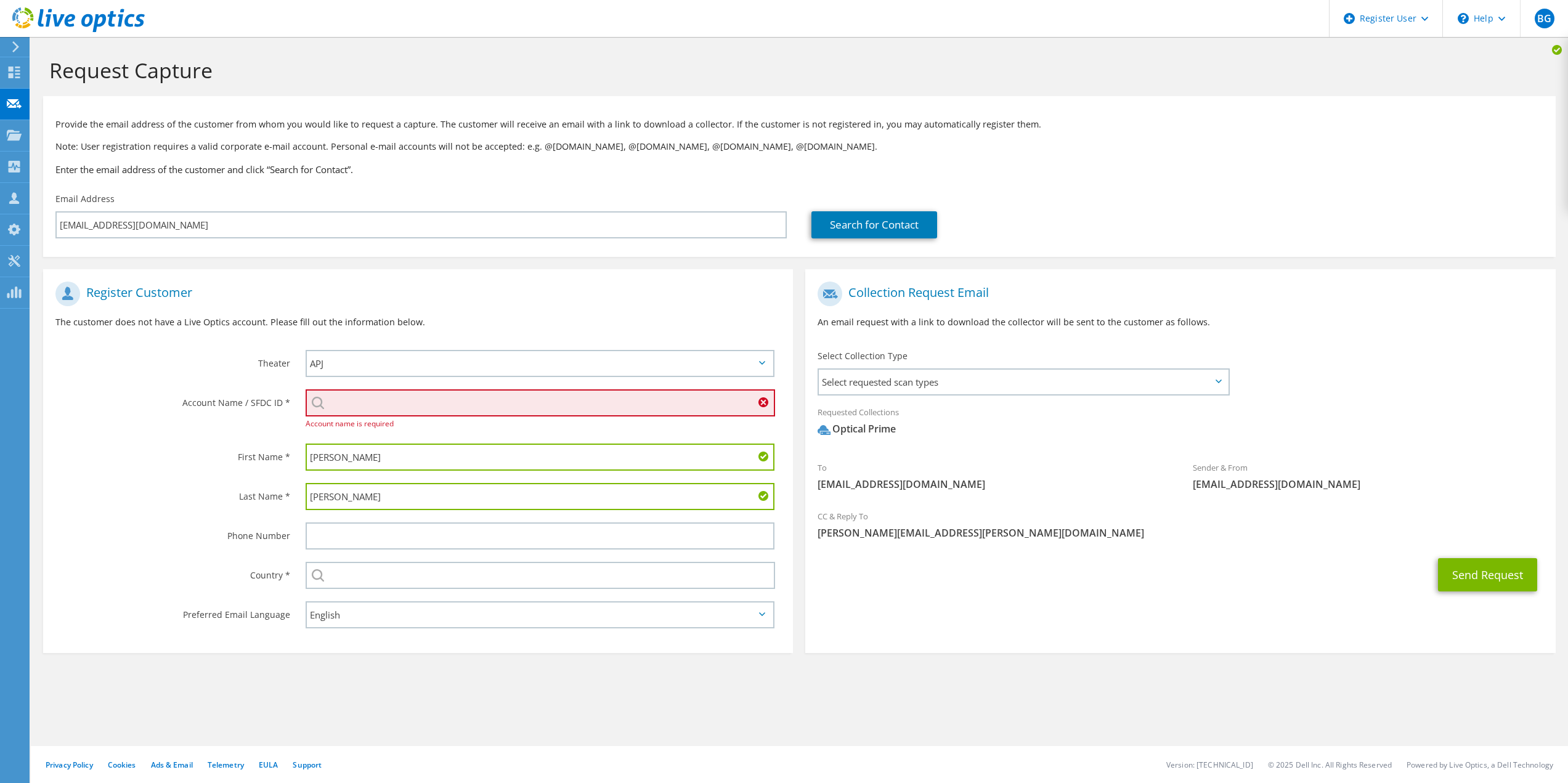
click at [350, 412] on input "search" at bounding box center [540, 402] width 470 height 27
paste input "595722805"
type input "595722805"
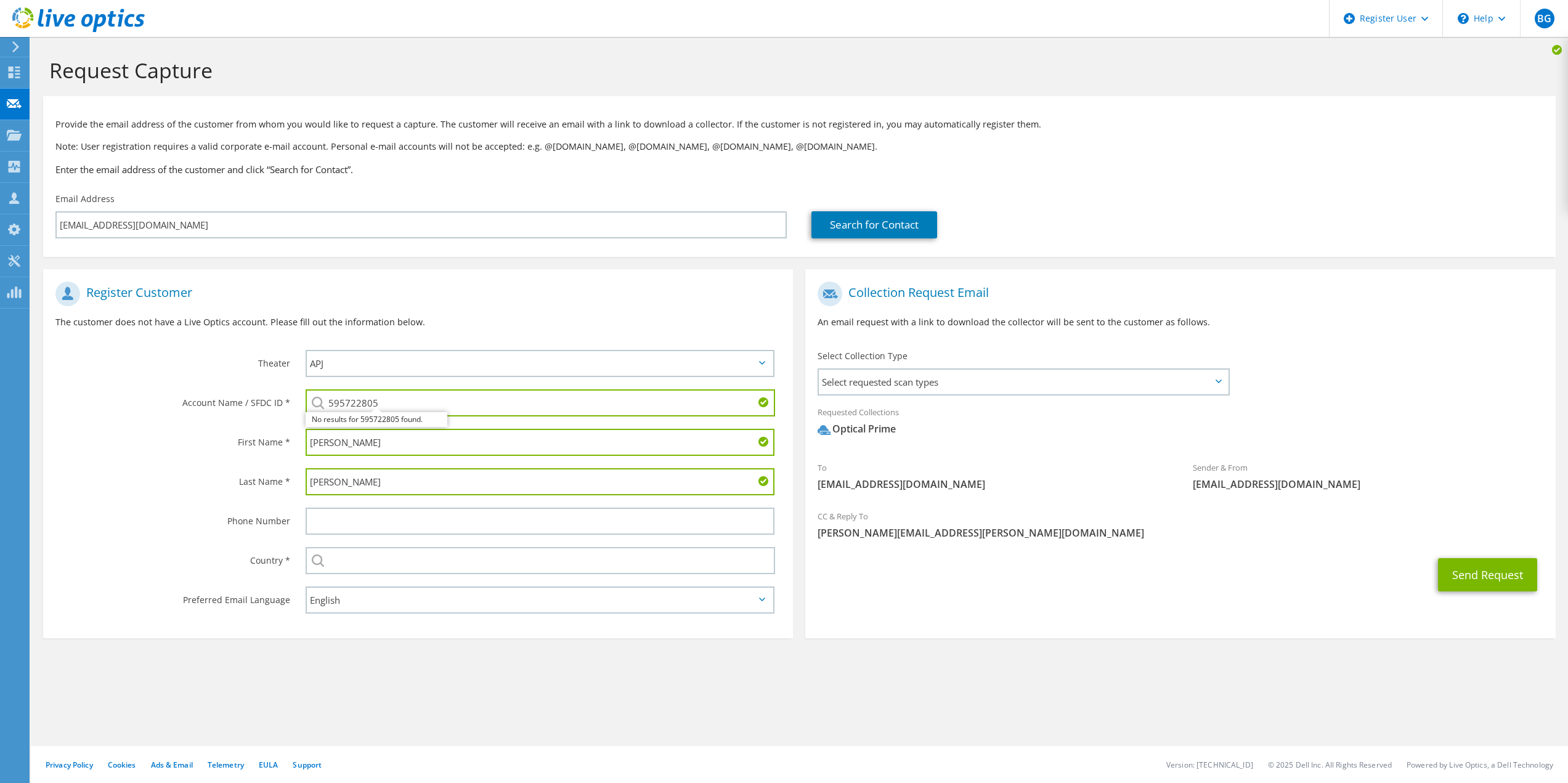
click at [395, 395] on input "595722805" at bounding box center [540, 402] width 470 height 27
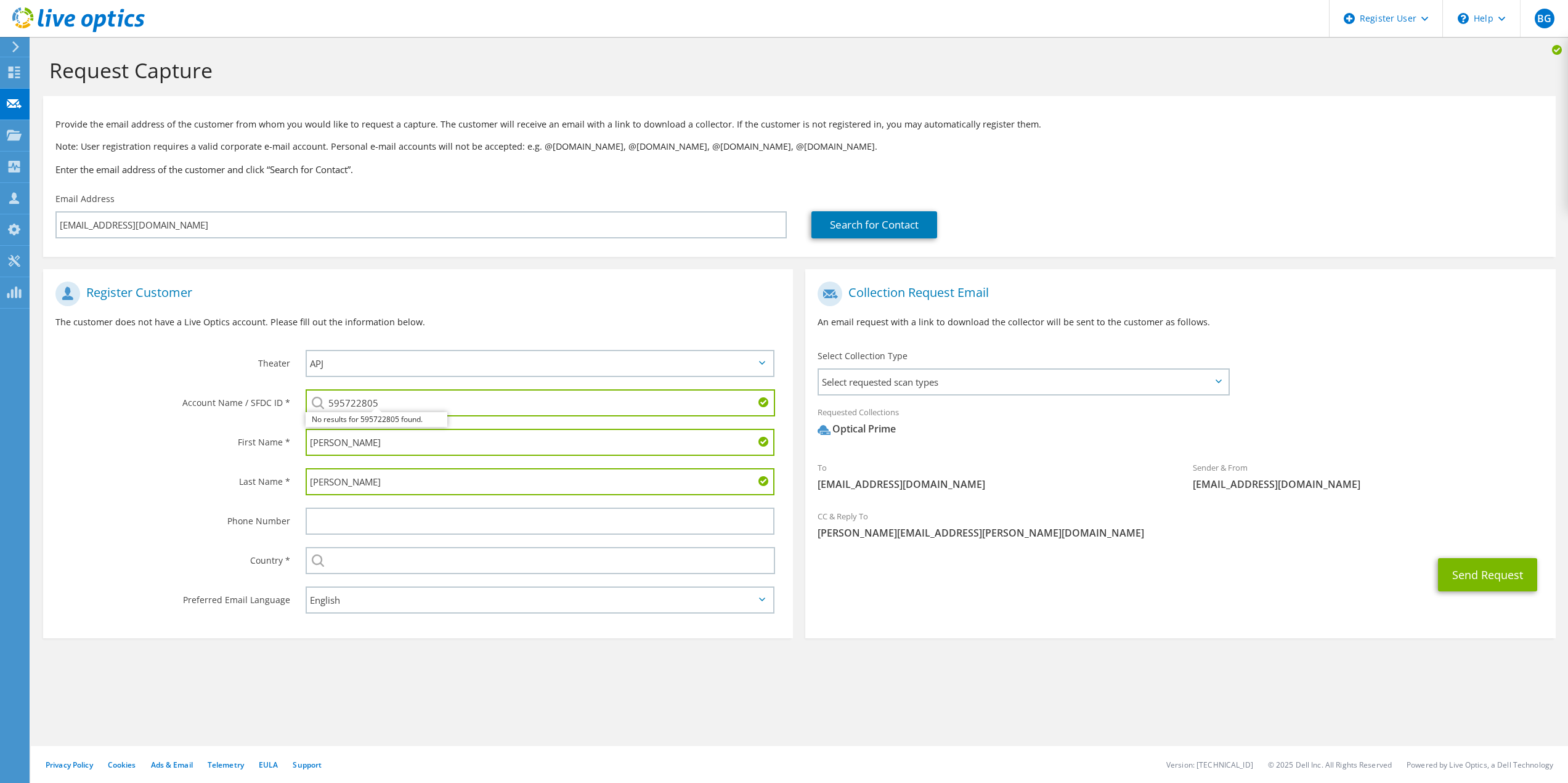
click at [395, 392] on input "595722805" at bounding box center [540, 402] width 470 height 27
click at [395, 391] on input "595722805" at bounding box center [540, 402] width 470 height 27
click at [395, 389] on input "595722805" at bounding box center [540, 402] width 470 height 27
type input "glide foundation"
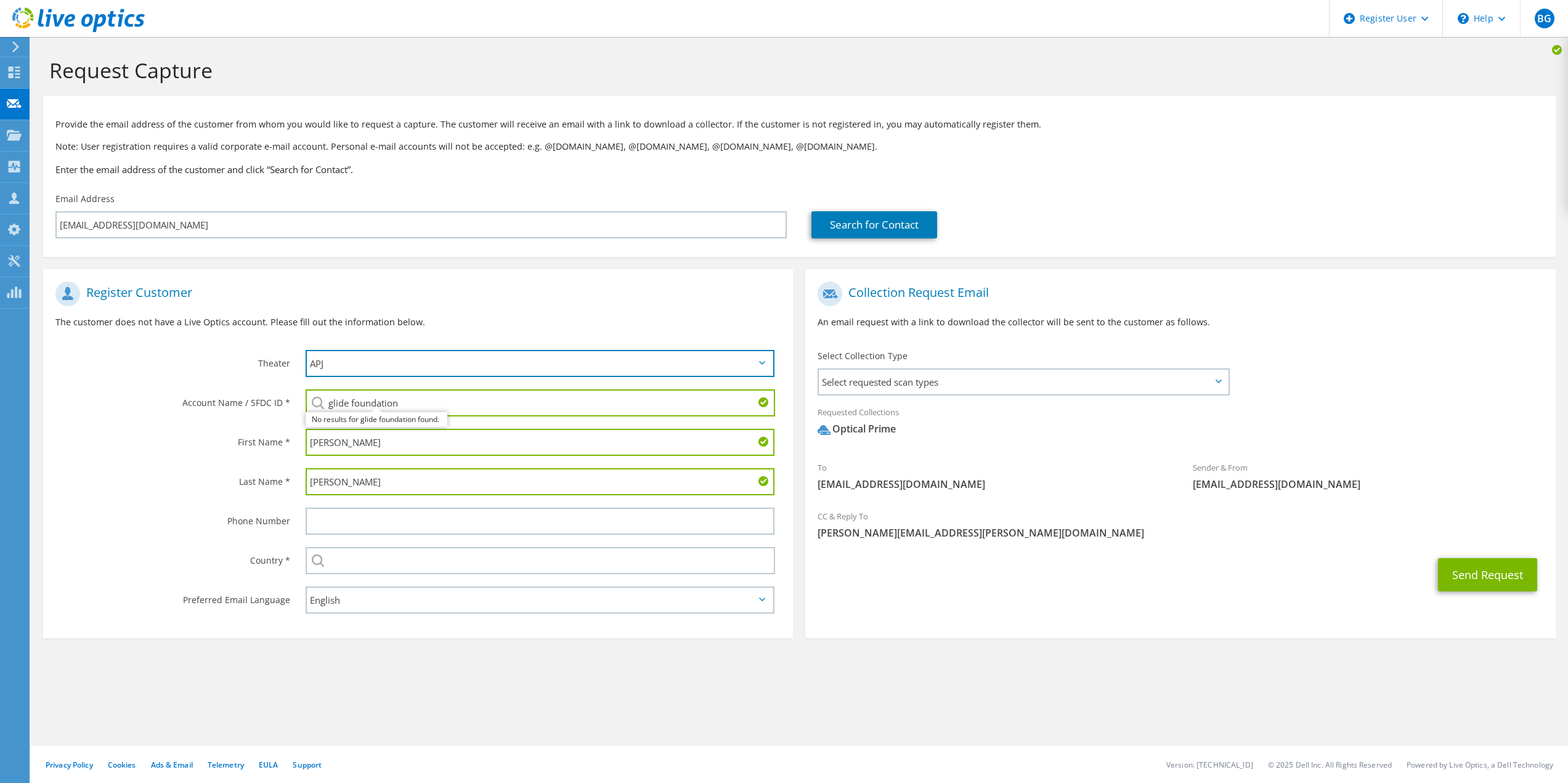
click at [628, 370] on select "APJ EMEA NA/LATAM" at bounding box center [540, 363] width 470 height 27
select select "3"
click at [306, 350] on select "APJ EMEA NA/LATAM" at bounding box center [540, 363] width 470 height 27
click at [475, 401] on input "glide foundation" at bounding box center [540, 402] width 470 height 27
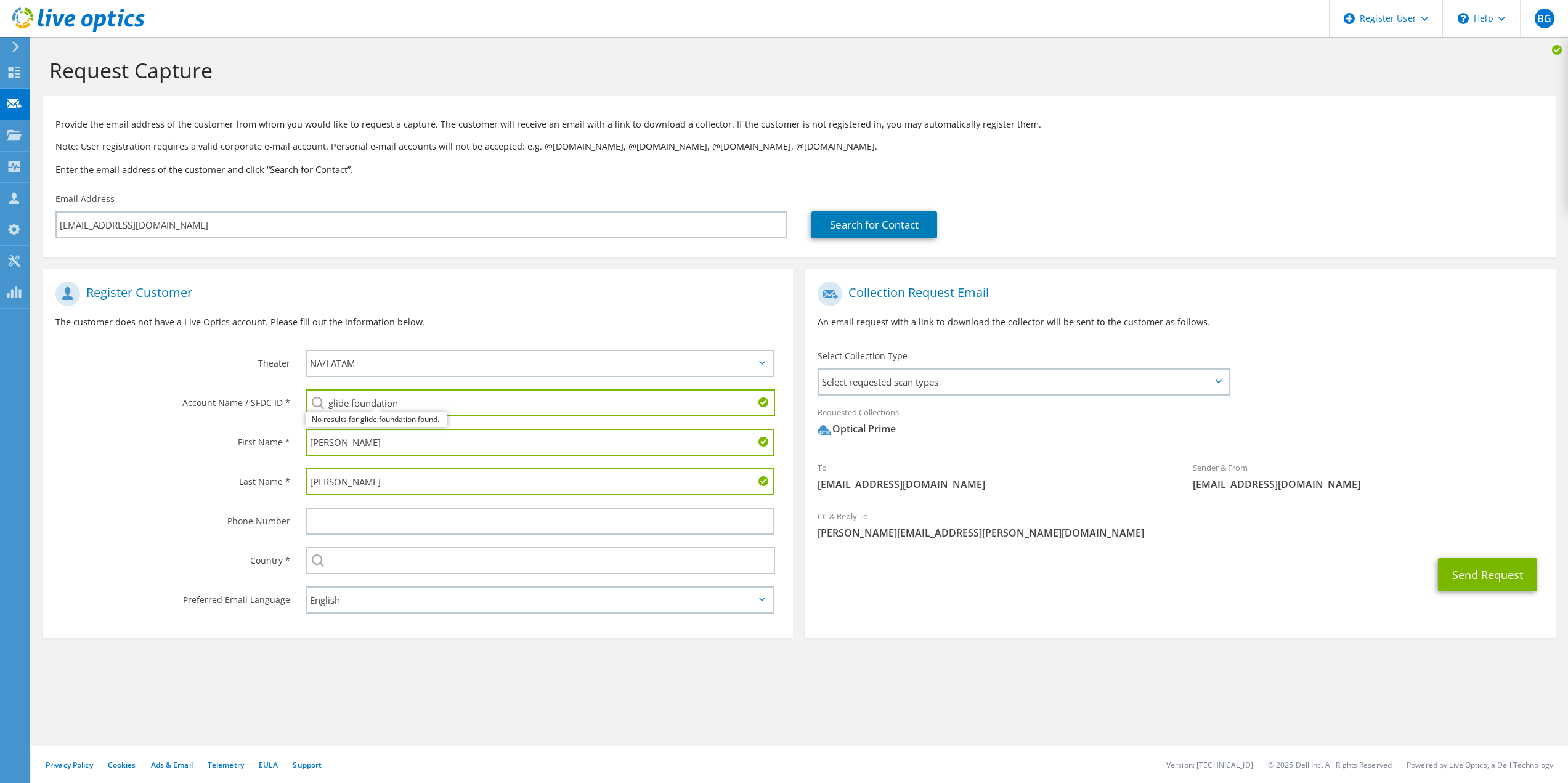
click at [475, 401] on input "glide foundation" at bounding box center [540, 402] width 470 height 27
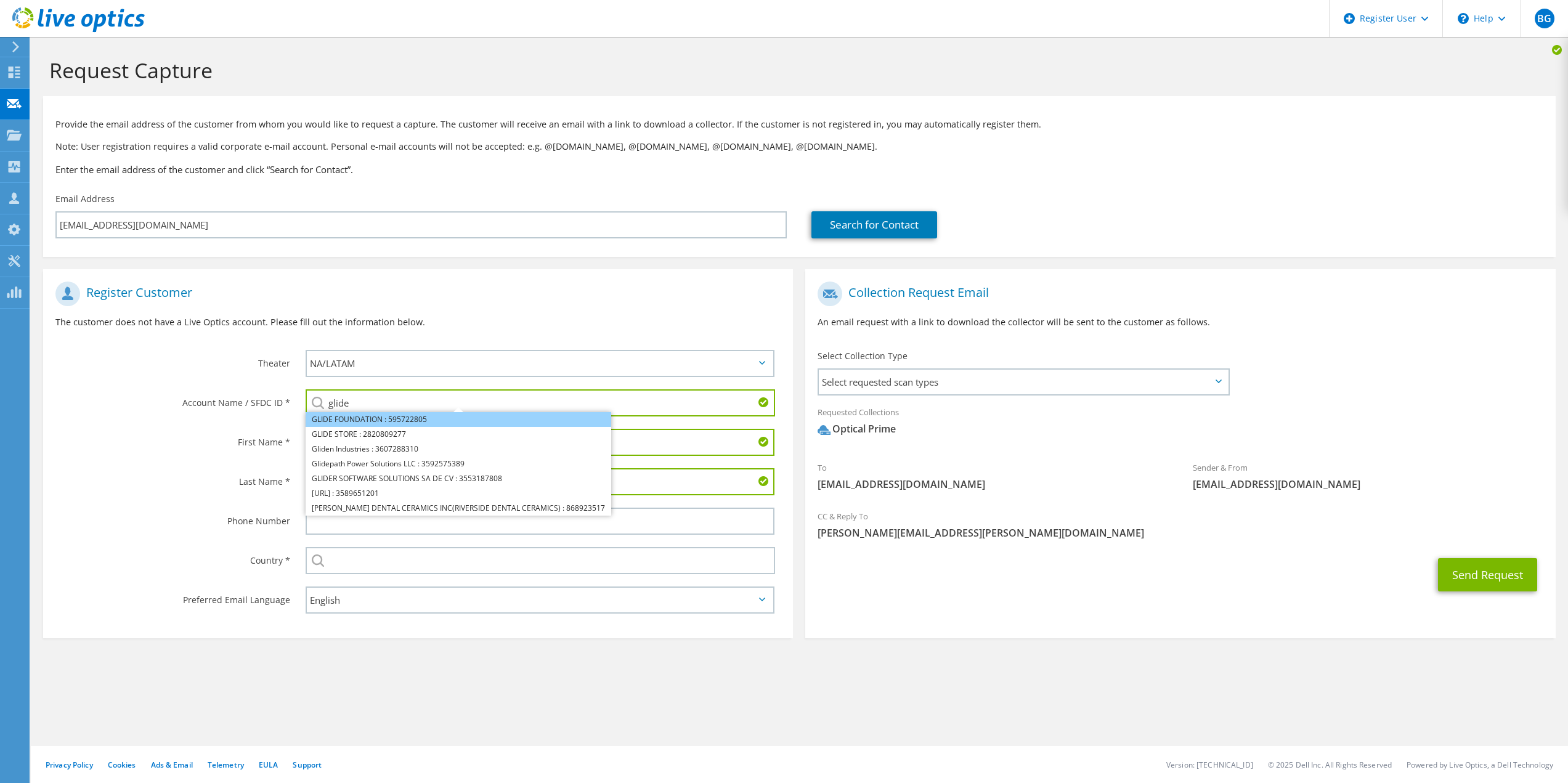
click at [420, 416] on li "GLIDE FOUNDATION : 595722805" at bounding box center [459, 420] width 306 height 15
type input "GLIDE FOUNDATION : 595722805"
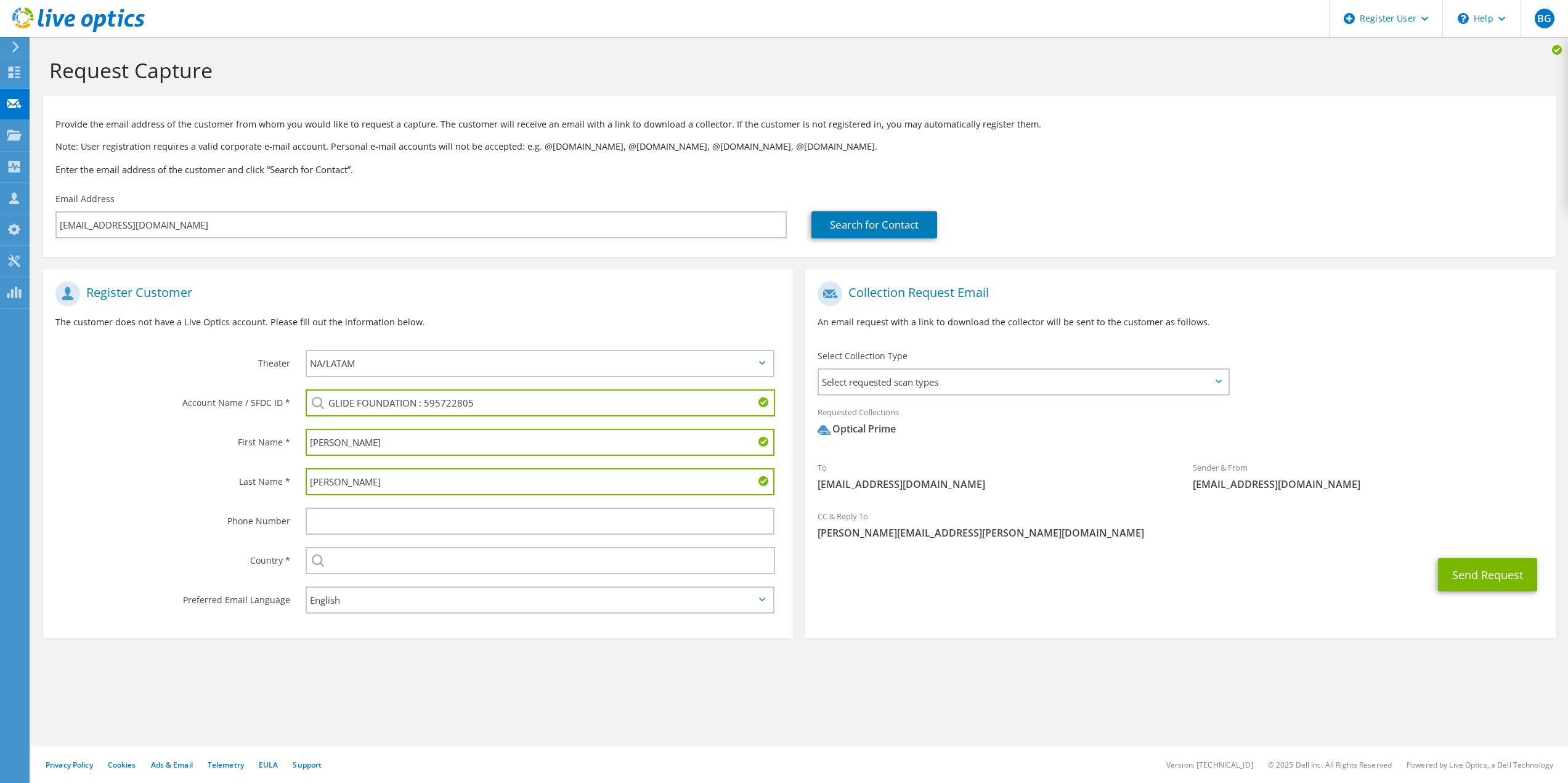
click at [341, 298] on h1 "Register Customer" at bounding box center [415, 294] width 719 height 25
click at [1113, 387] on span "Select requested scan types" at bounding box center [1023, 382] width 409 height 25
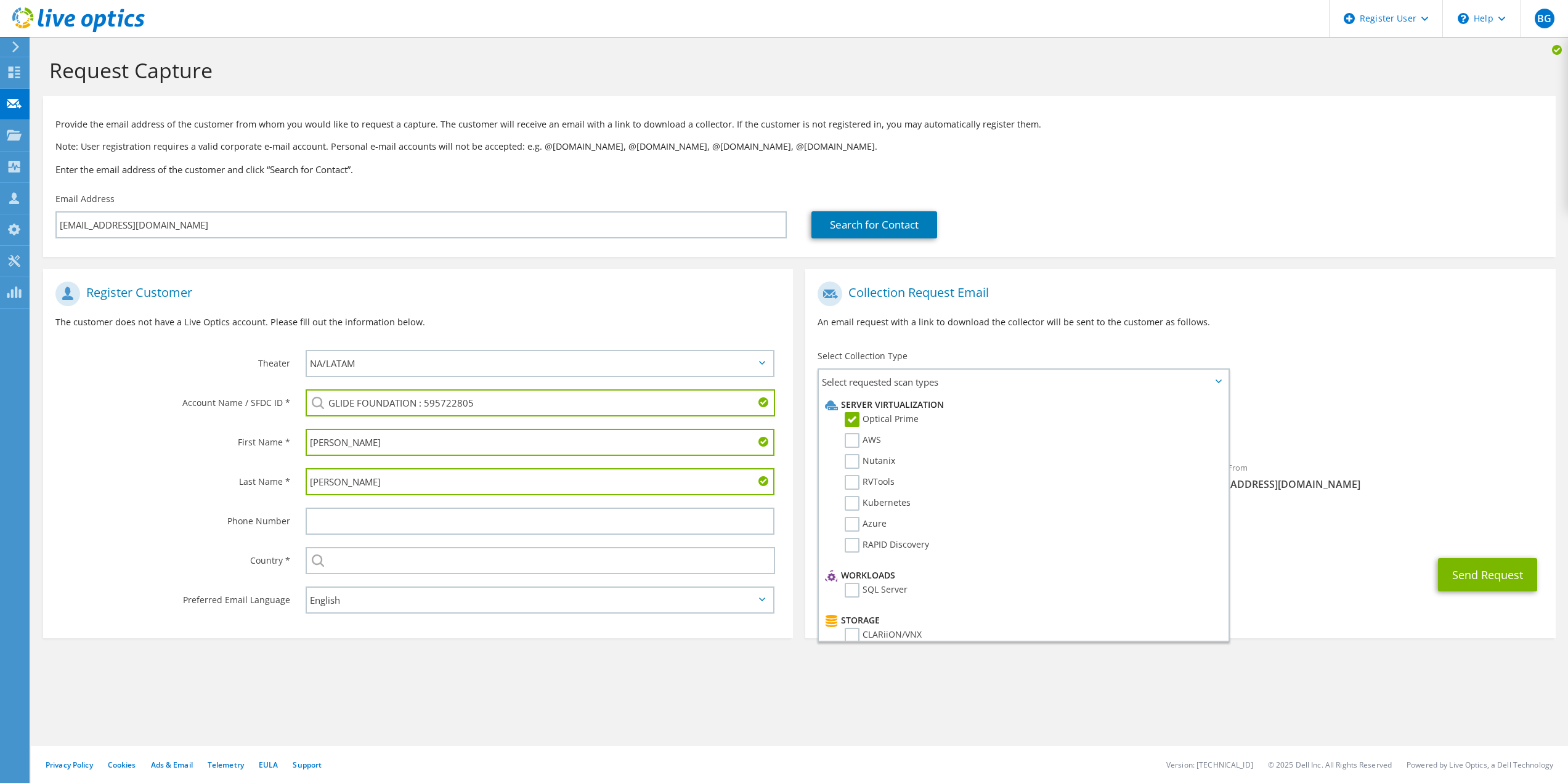
click at [1397, 396] on div "To jruhser@glide.org Sender & From liveoptics@liveoptics.com" at bounding box center [1180, 389] width 750 height 228
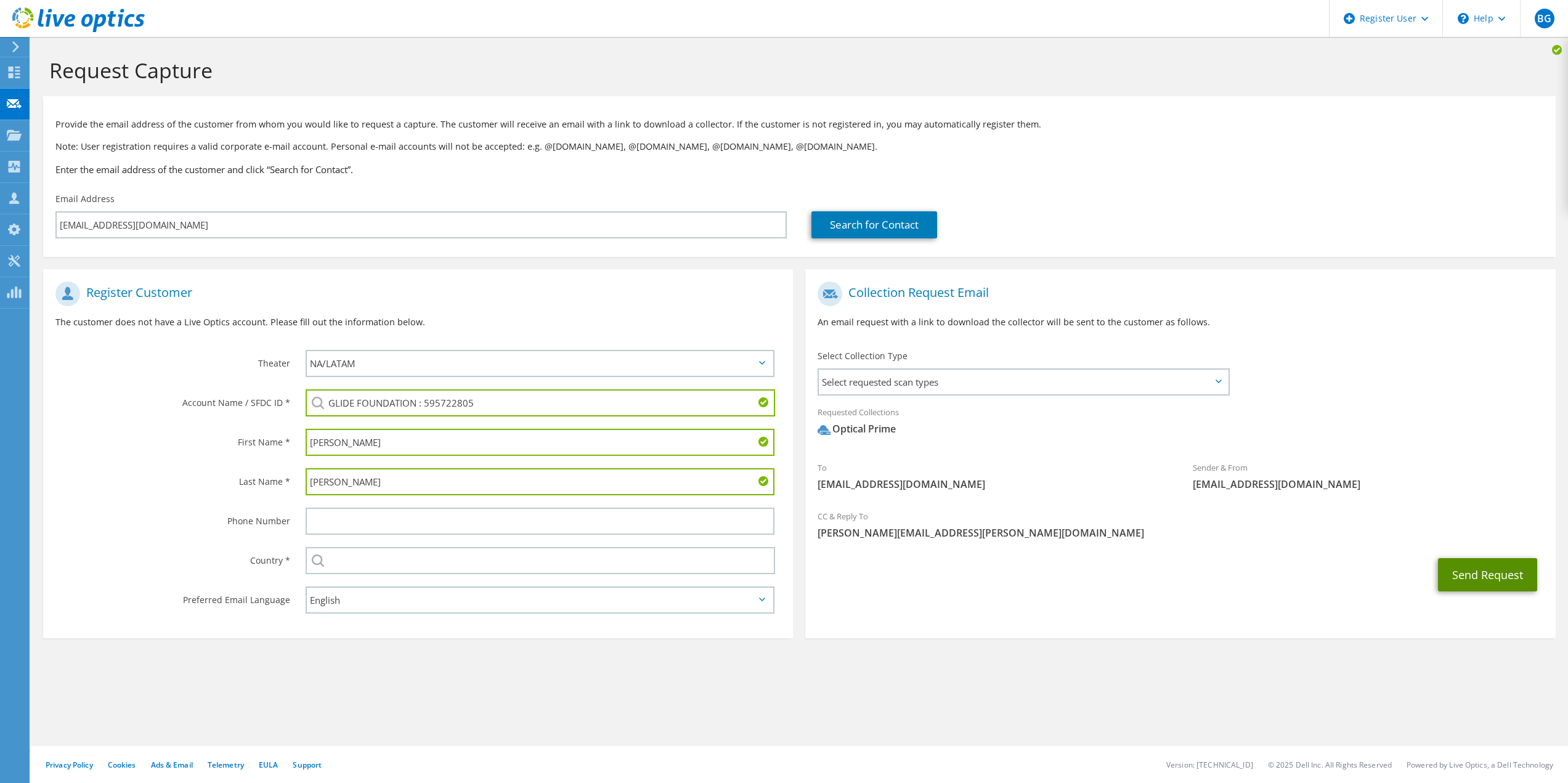
click at [1499, 571] on button "Send Request" at bounding box center [1487, 575] width 99 height 33
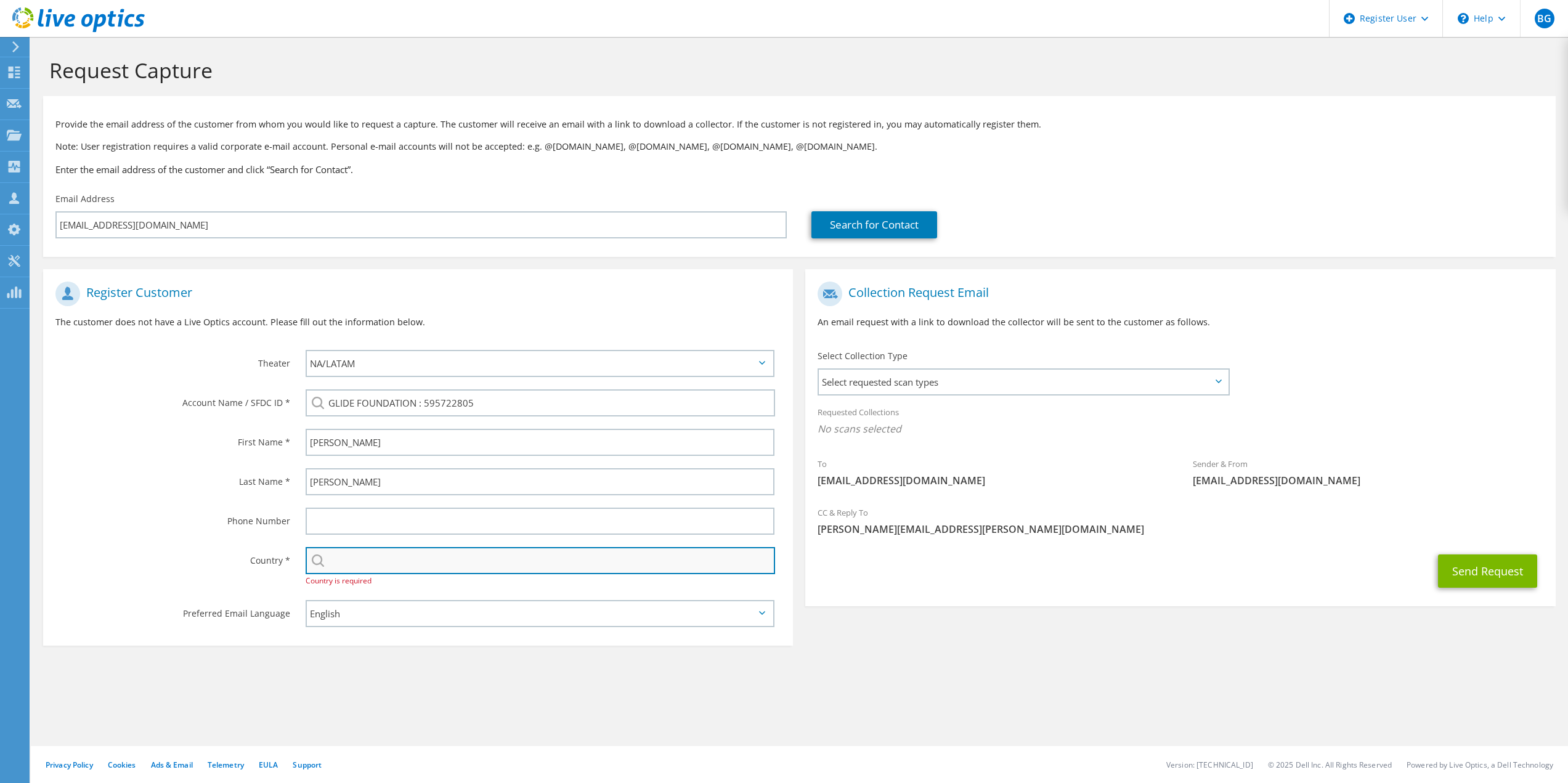
click at [351, 556] on input "text" at bounding box center [540, 560] width 470 height 27
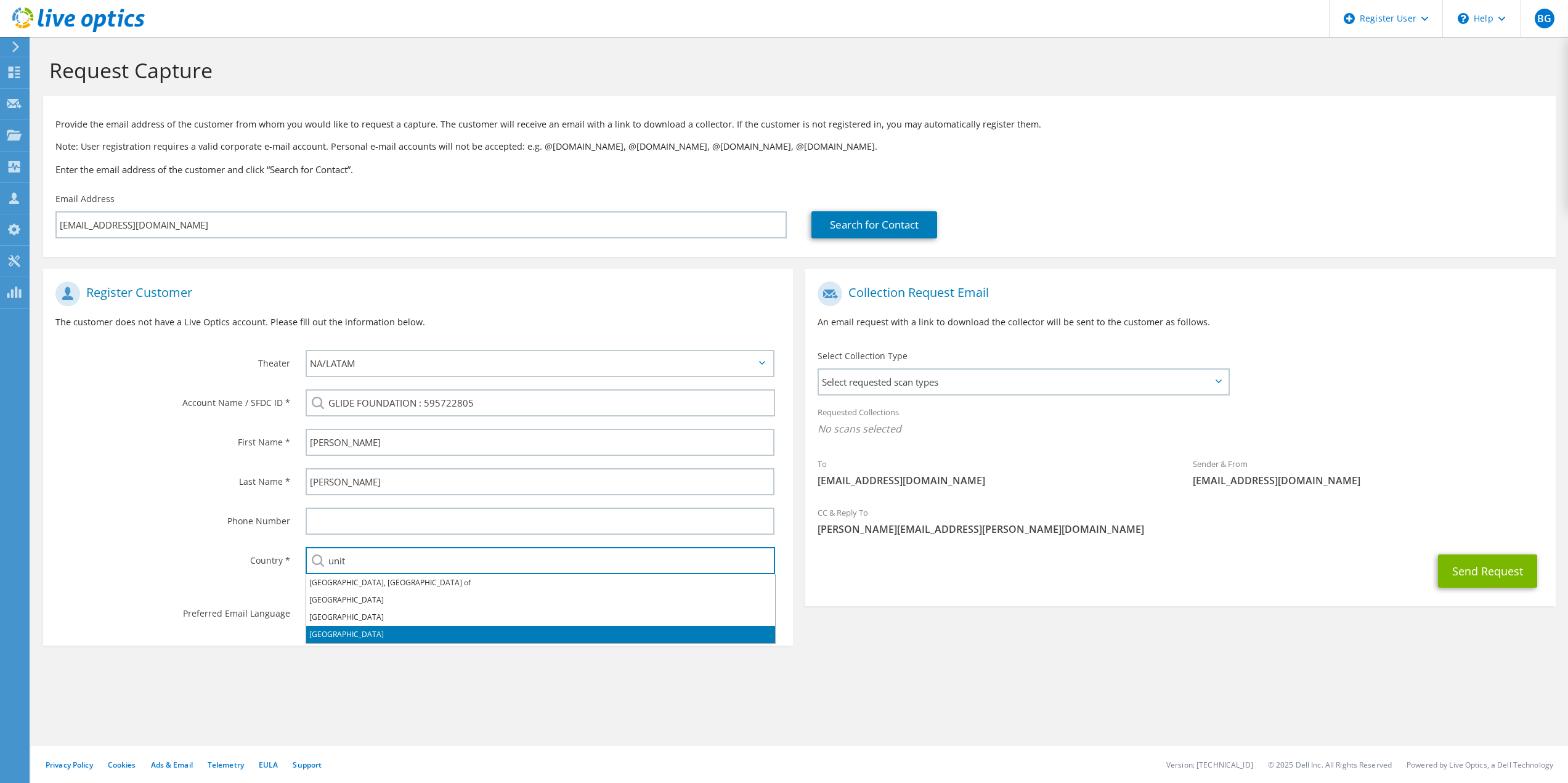
click at [332, 627] on li "[GEOGRAPHIC_DATA]" at bounding box center [540, 635] width 469 height 18
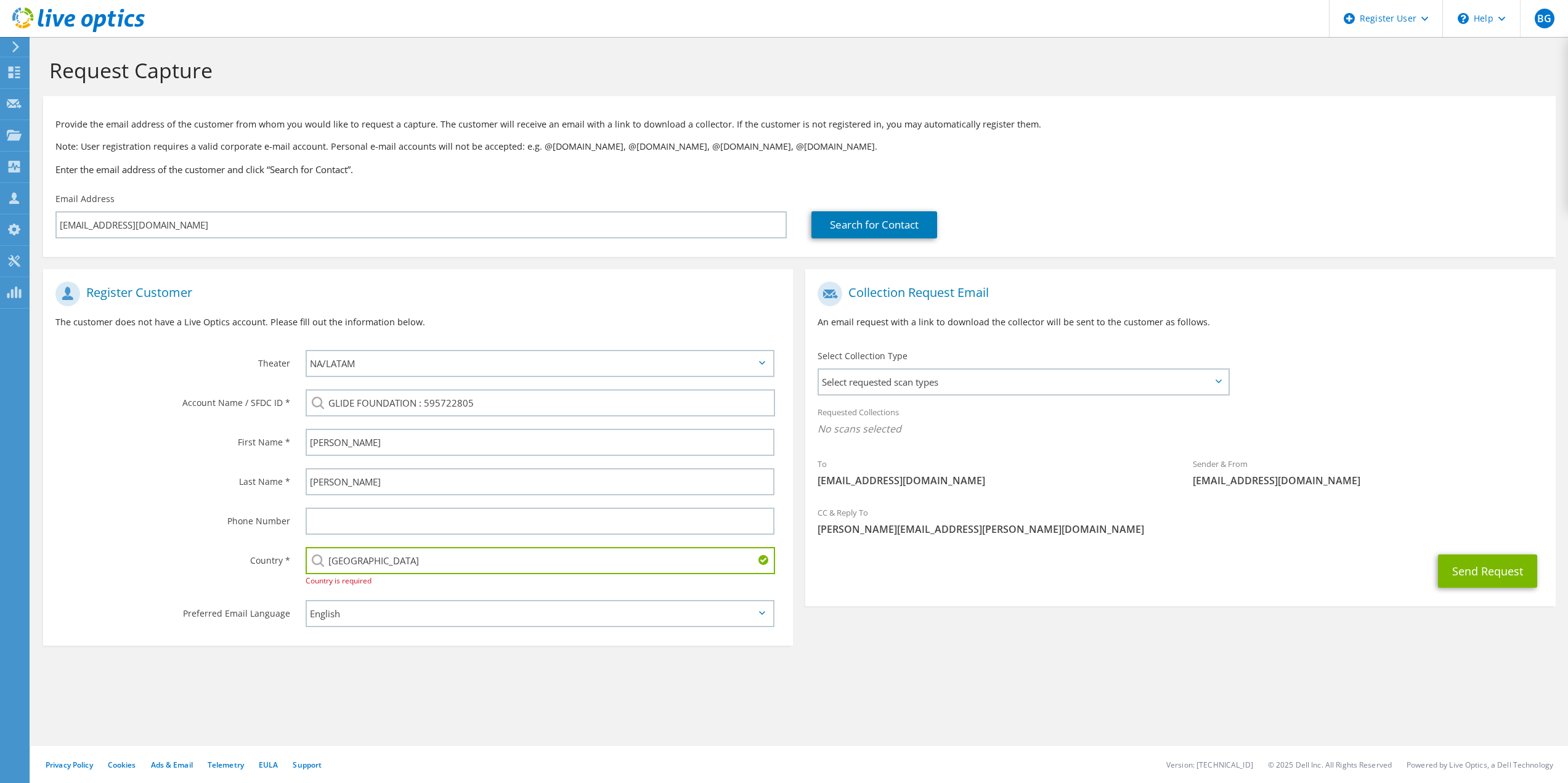
type input "[GEOGRAPHIC_DATA]"
click at [380, 678] on section "Request Capture Provide the email address of the customer from whom you would l…" at bounding box center [799, 375] width 1537 height 676
click at [816, 663] on section "Request Capture Provide the email address of the customer from whom you would l…" at bounding box center [799, 375] width 1537 height 676
click at [1483, 569] on button "Send Request" at bounding box center [1487, 571] width 99 height 33
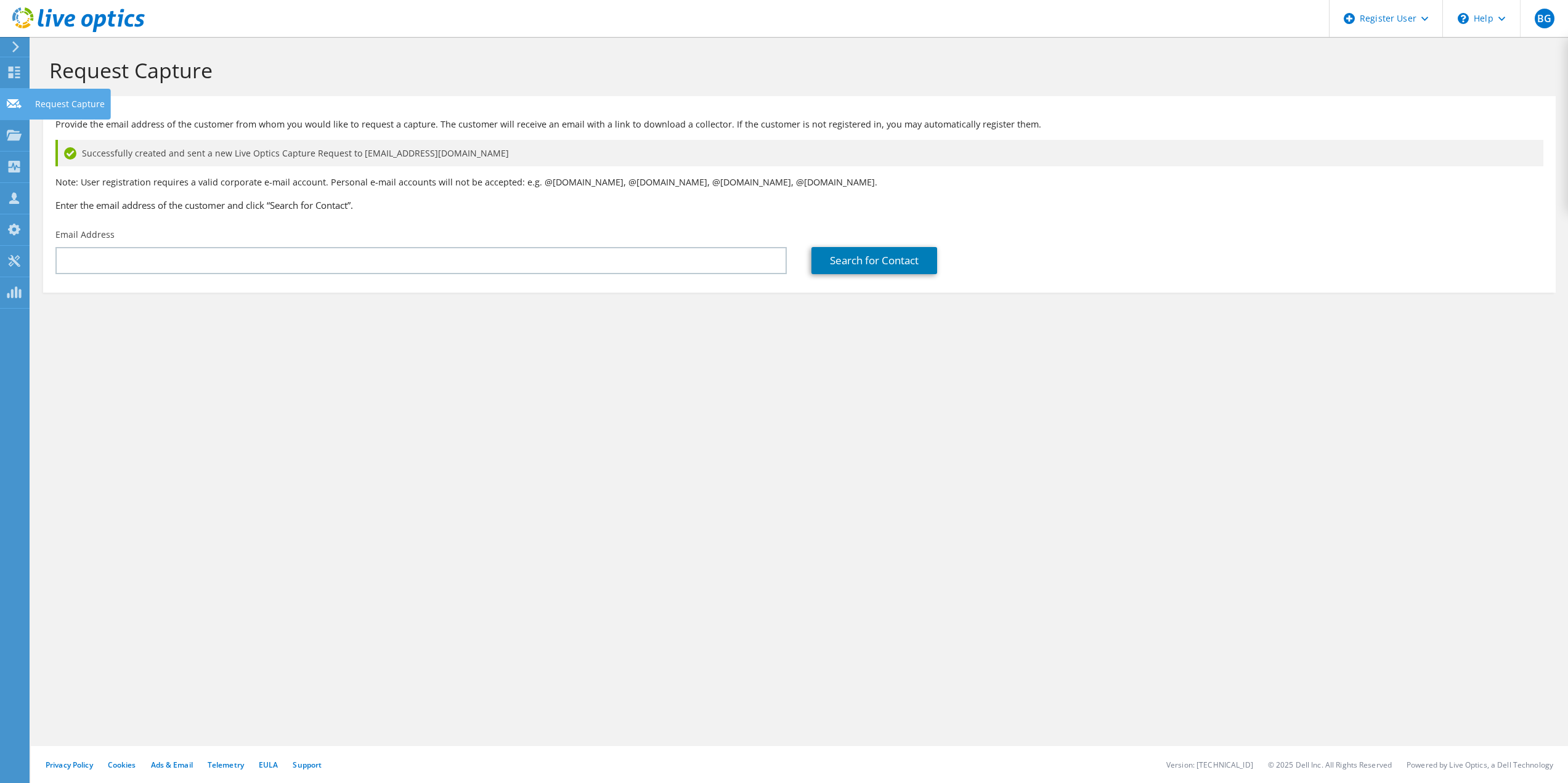
click at [49, 102] on div "Request Capture" at bounding box center [70, 104] width 82 height 31
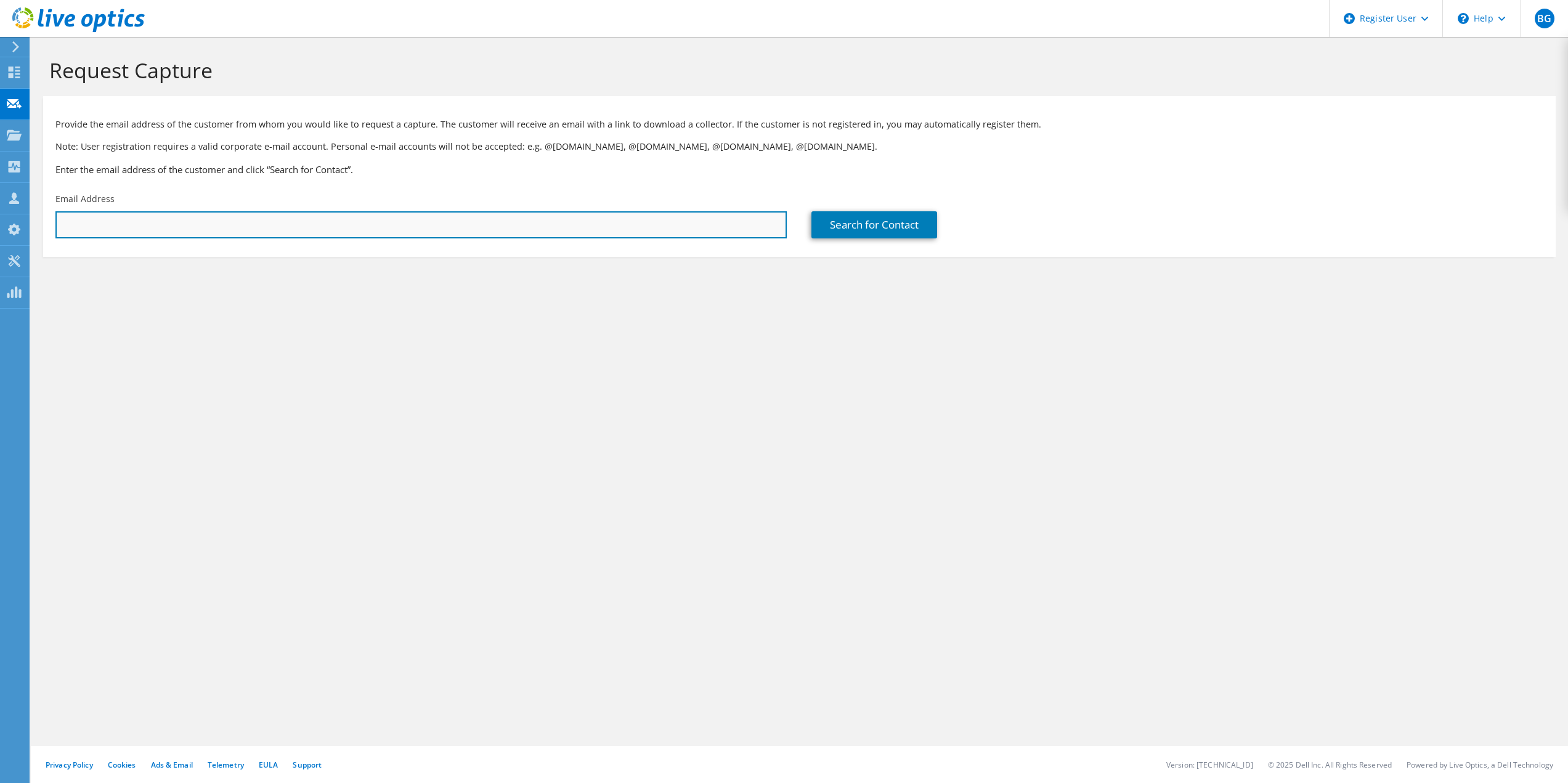
click at [144, 227] on input "text" at bounding box center [421, 224] width 731 height 27
paste input "595722805"
type input "595722805"
click at [142, 225] on input "595722805" at bounding box center [421, 224] width 731 height 27
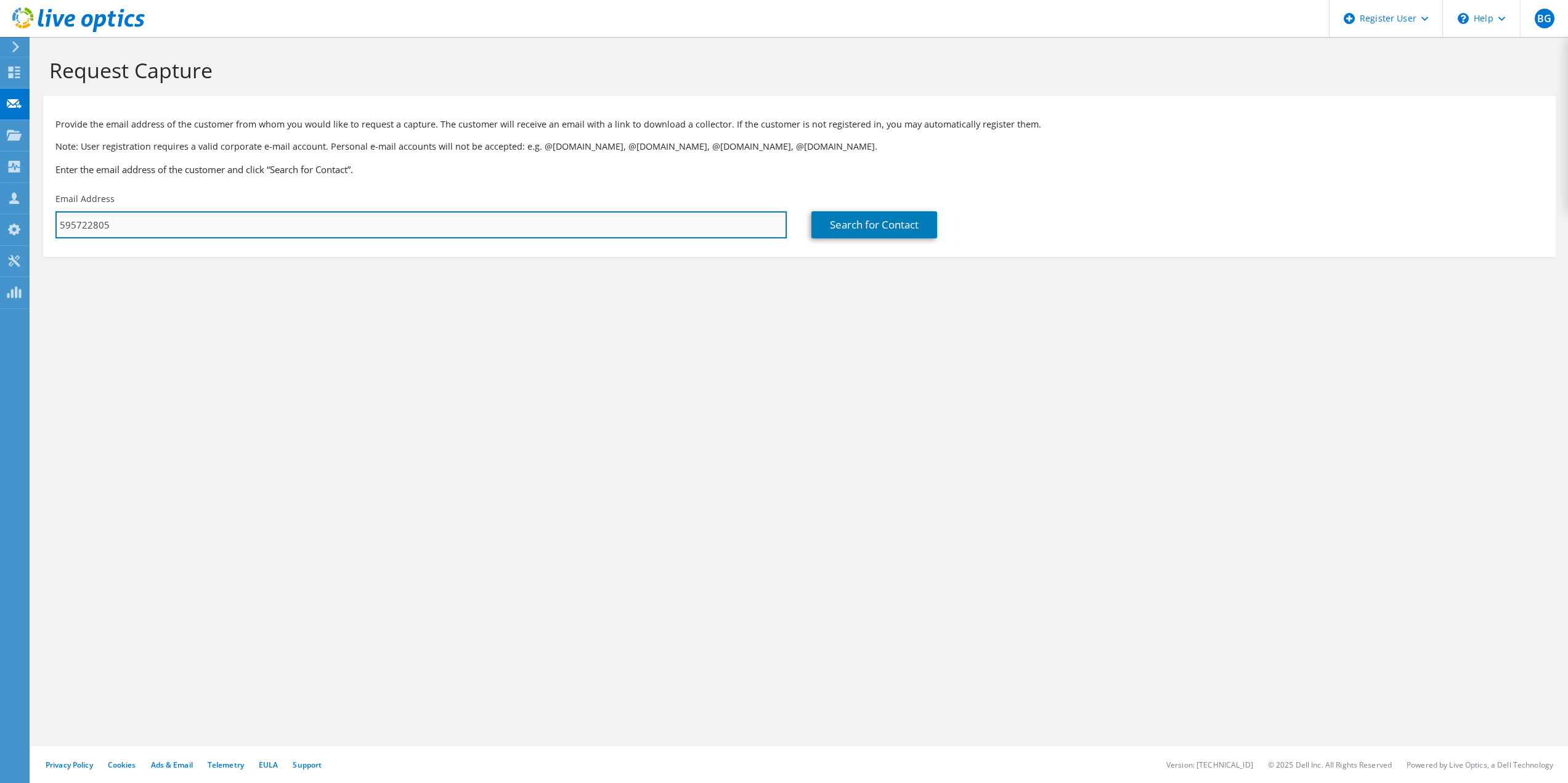
click at [142, 225] on input "595722805" at bounding box center [421, 224] width 731 height 27
click at [281, 225] on input "text" at bounding box center [421, 224] width 731 height 27
paste input "[EMAIL_ADDRESS][DOMAIN_NAME]"
type input "[EMAIL_ADDRESS][DOMAIN_NAME]"
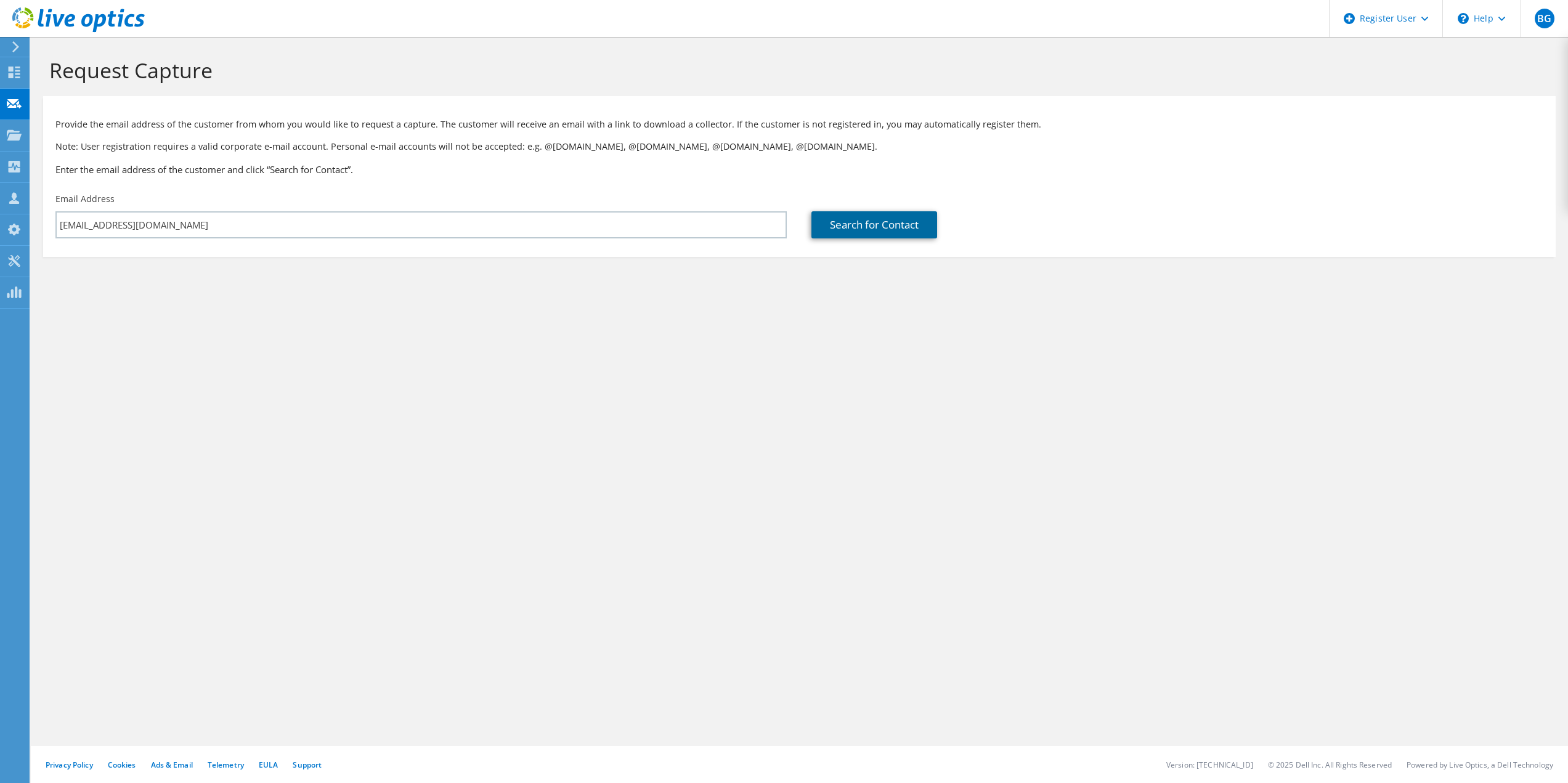
click at [864, 220] on link "Search for Contact" at bounding box center [875, 224] width 126 height 27
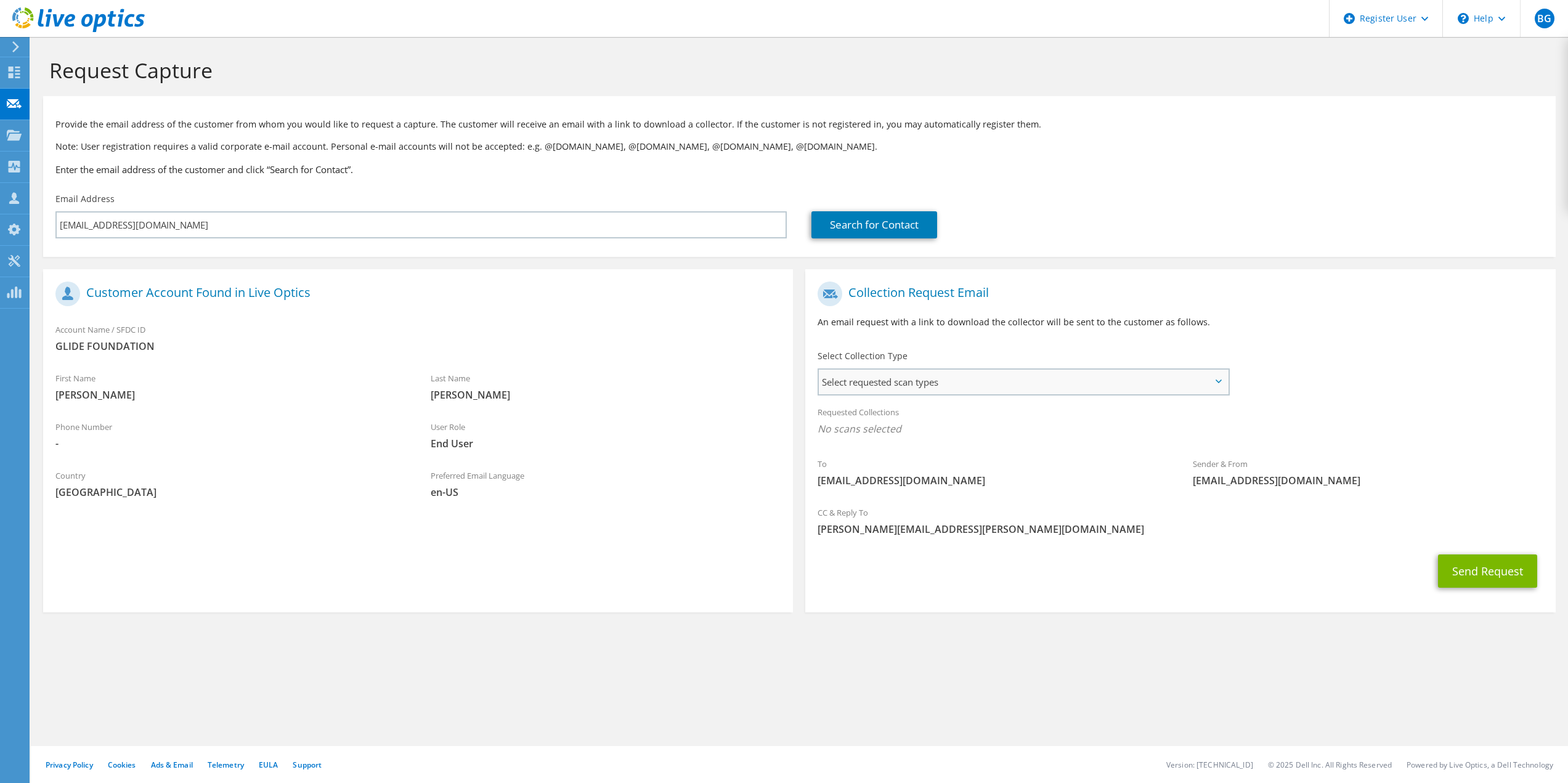
click at [931, 384] on span "Select requested scan types" at bounding box center [1023, 382] width 409 height 25
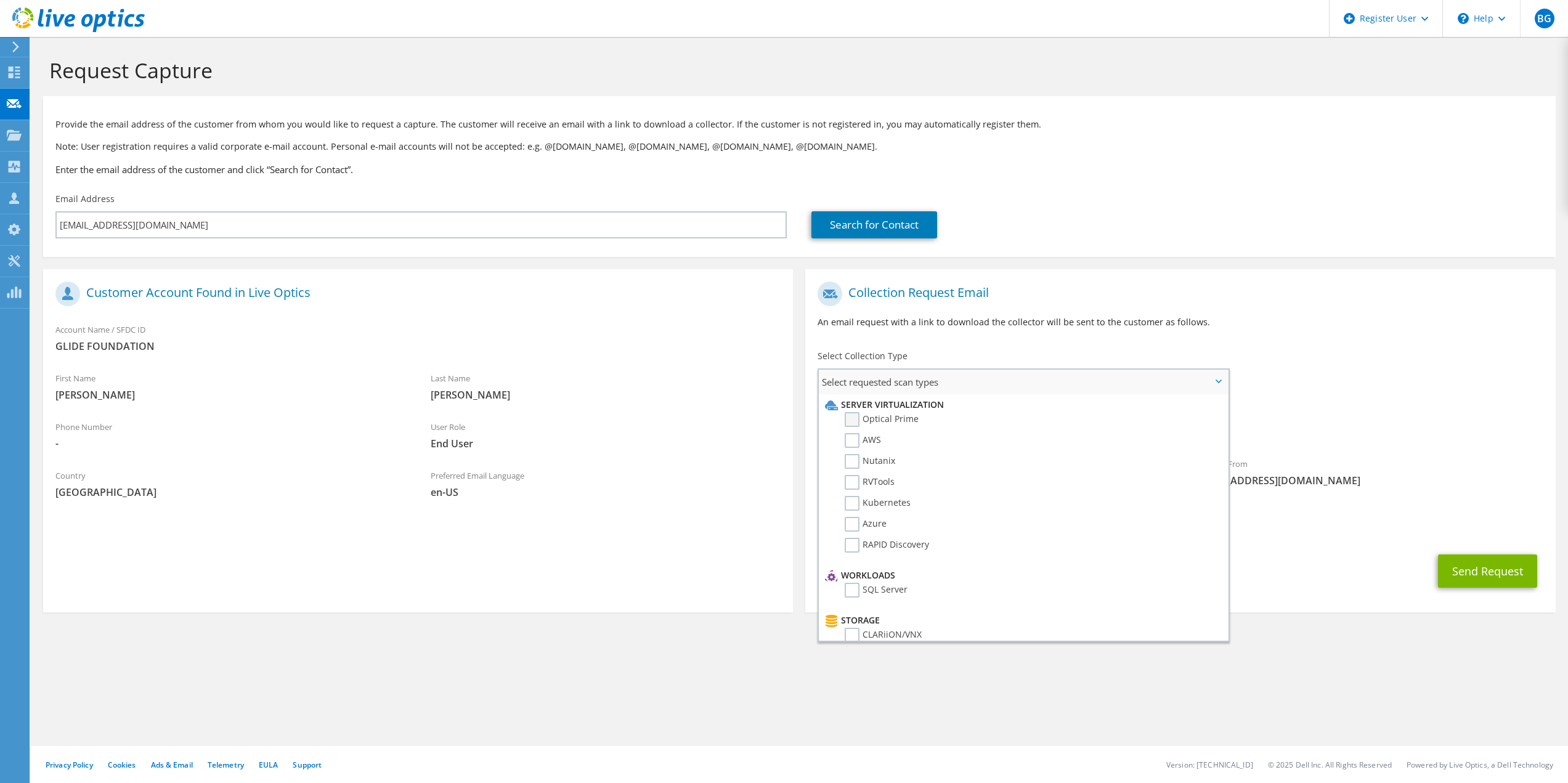
click at [853, 419] on label "Optical Prime" at bounding box center [882, 420] width 74 height 15
click at [0, 0] on input "Optical Prime" at bounding box center [0, 0] width 0 height 0
click at [1467, 569] on button "Send Request" at bounding box center [1487, 575] width 99 height 33
